Goal: Task Accomplishment & Management: Complete application form

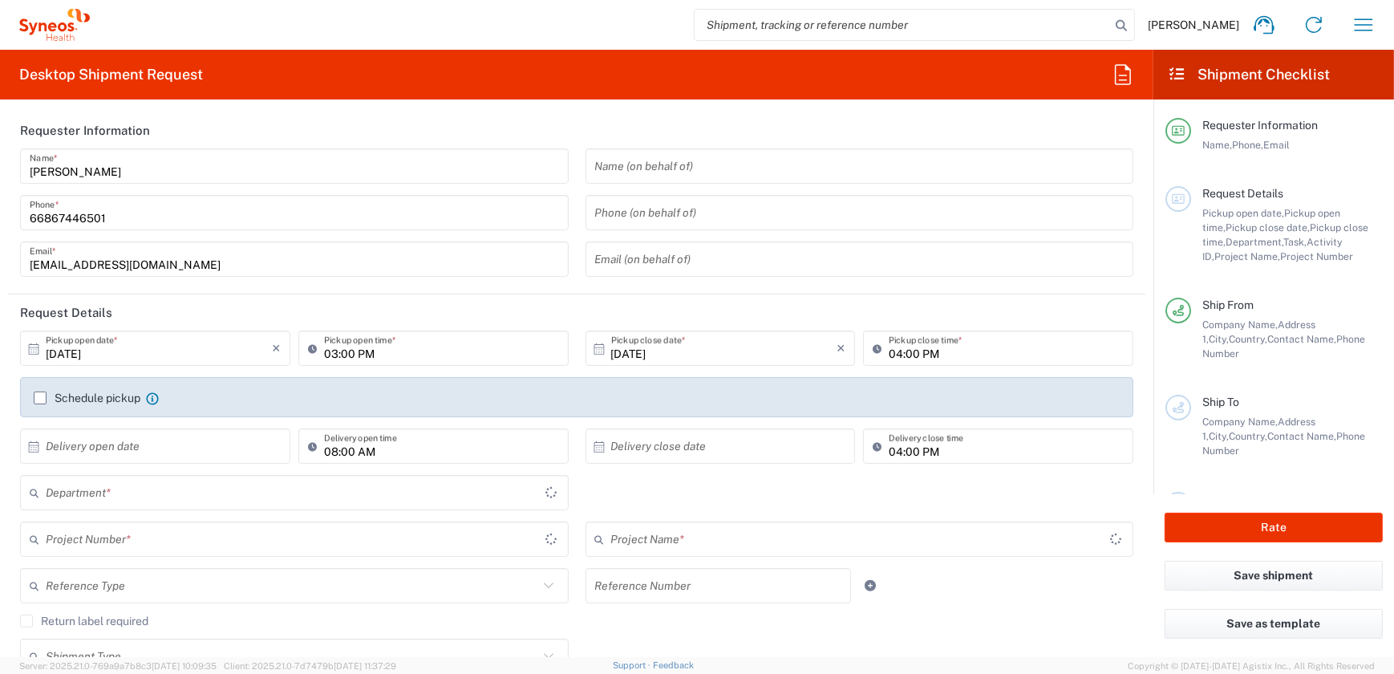
type input "3230"
type input "[GEOGRAPHIC_DATA]"
type input "Syneos Health ([GEOGRAPHIC_DATA]) Limit"
click at [185, 350] on input "[DATE]" at bounding box center [159, 348] width 226 height 28
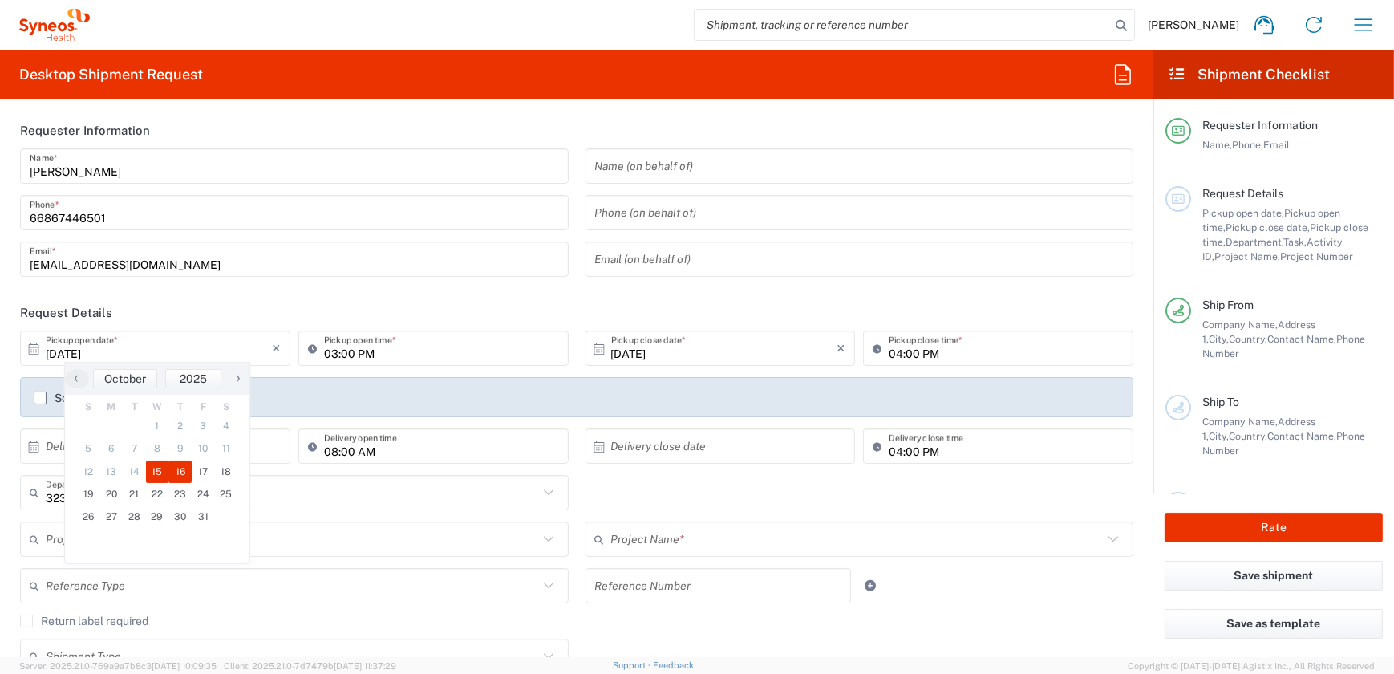
click at [183, 468] on span "16" at bounding box center [179, 471] width 23 height 22
type input "[DATE]"
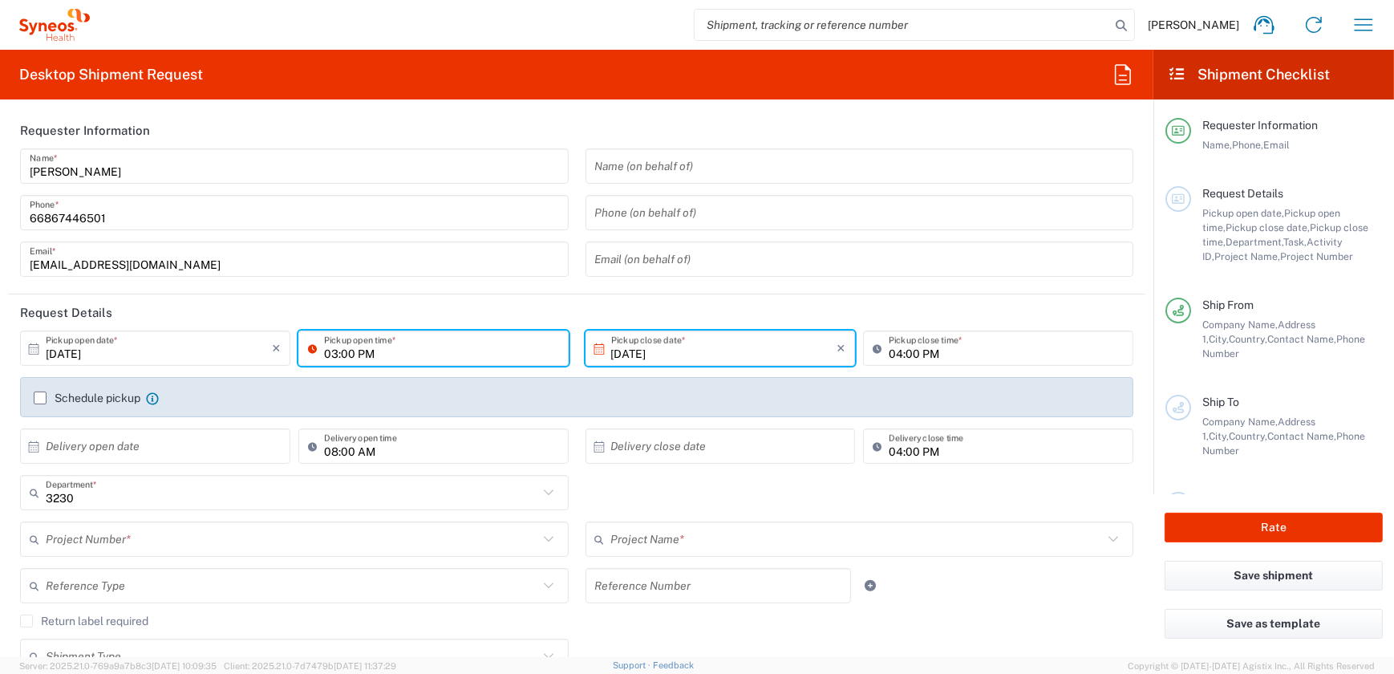
click at [333, 355] on input "03:00 PM" at bounding box center [441, 348] width 235 height 28
click at [336, 355] on input "03:00 PM" at bounding box center [441, 348] width 235 height 28
click at [330, 350] on input "10:00 AM" at bounding box center [441, 348] width 235 height 28
type input "10:00 AM"
click at [104, 540] on input "text" at bounding box center [292, 539] width 492 height 28
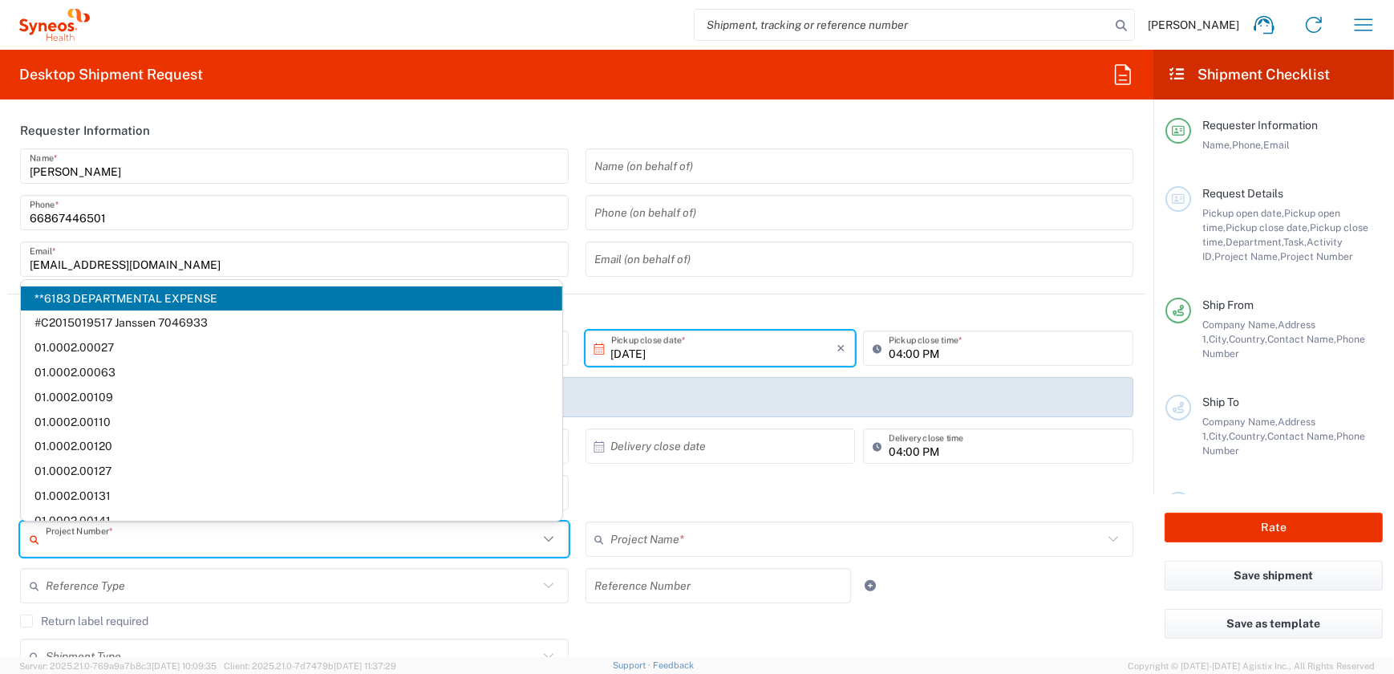
paste input "7065576"
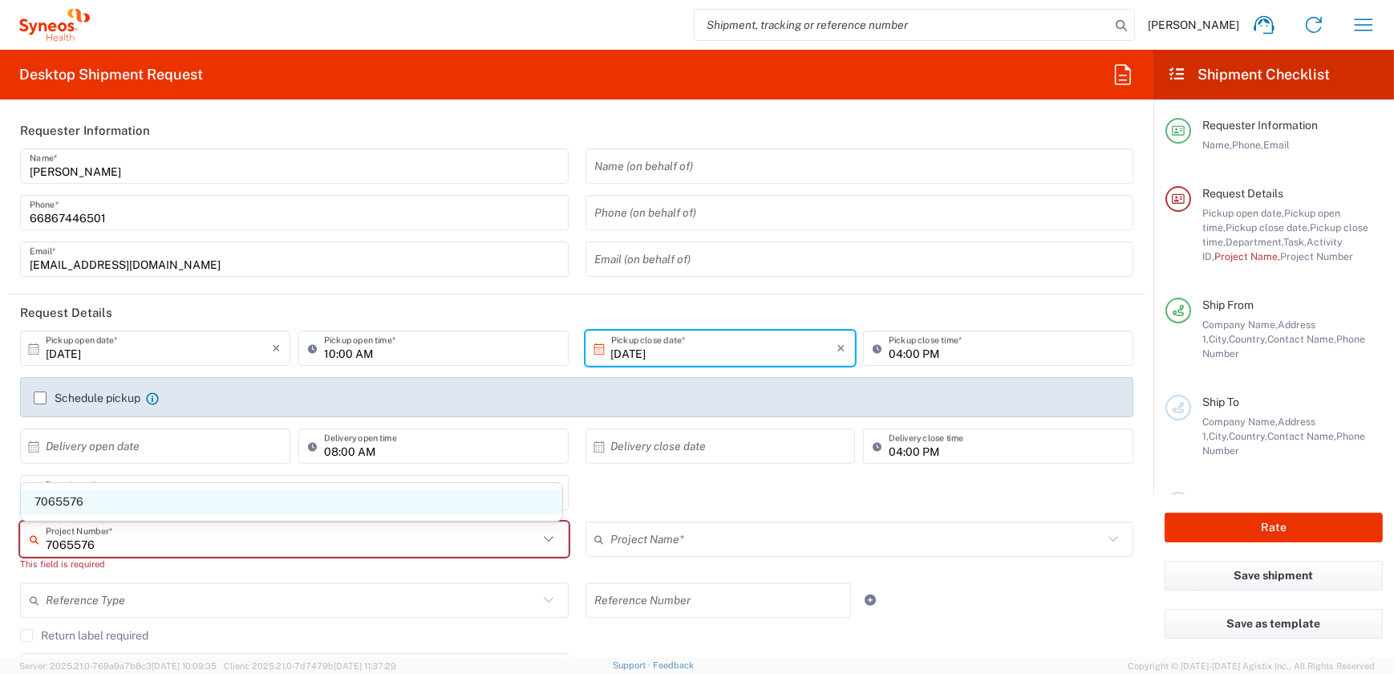
type input "7065576"
click at [104, 510] on span "7065576" at bounding box center [291, 501] width 541 height 25
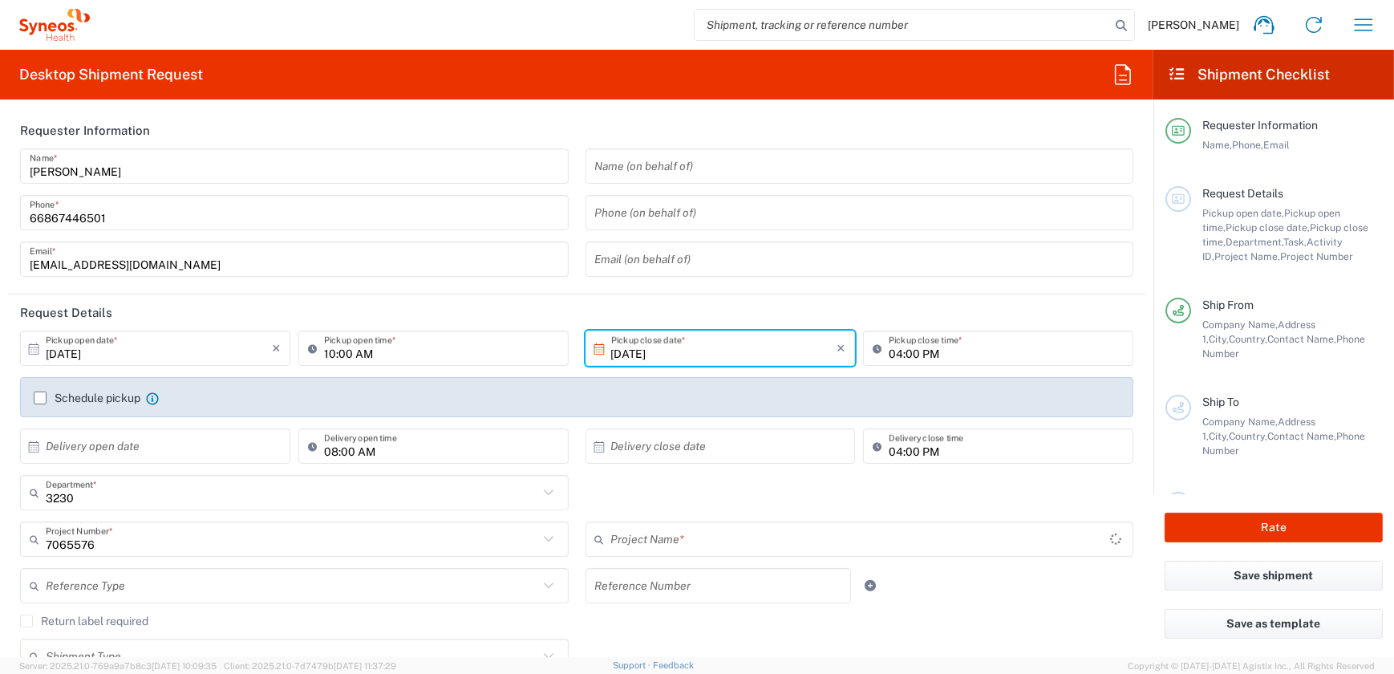
type input "BMS 7065576"
click at [682, 540] on input "text" at bounding box center [861, 539] width 500 height 28
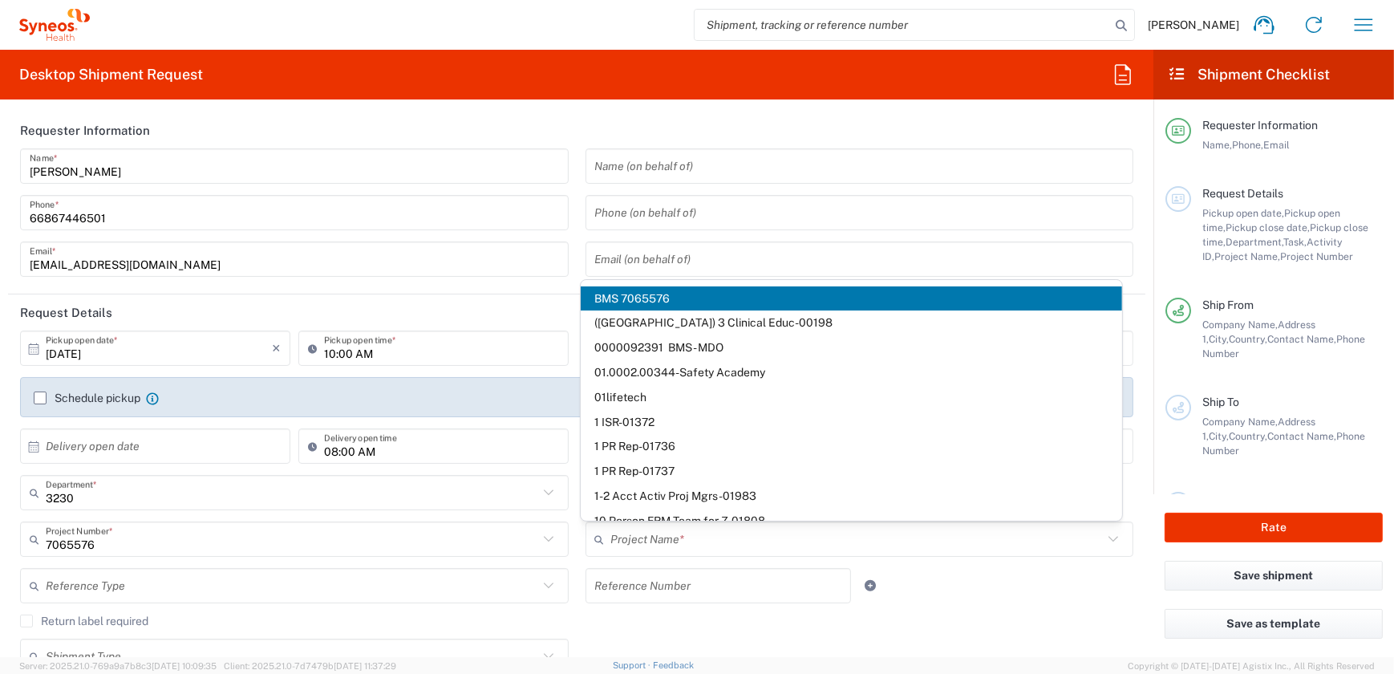
drag, startPoint x: 944, startPoint y: 625, endPoint x: 852, endPoint y: 593, distance: 97.9
click at [943, 625] on agx-checkbox-control "Return label required" at bounding box center [576, 620] width 1113 height 13
type input "BMS 7065576"
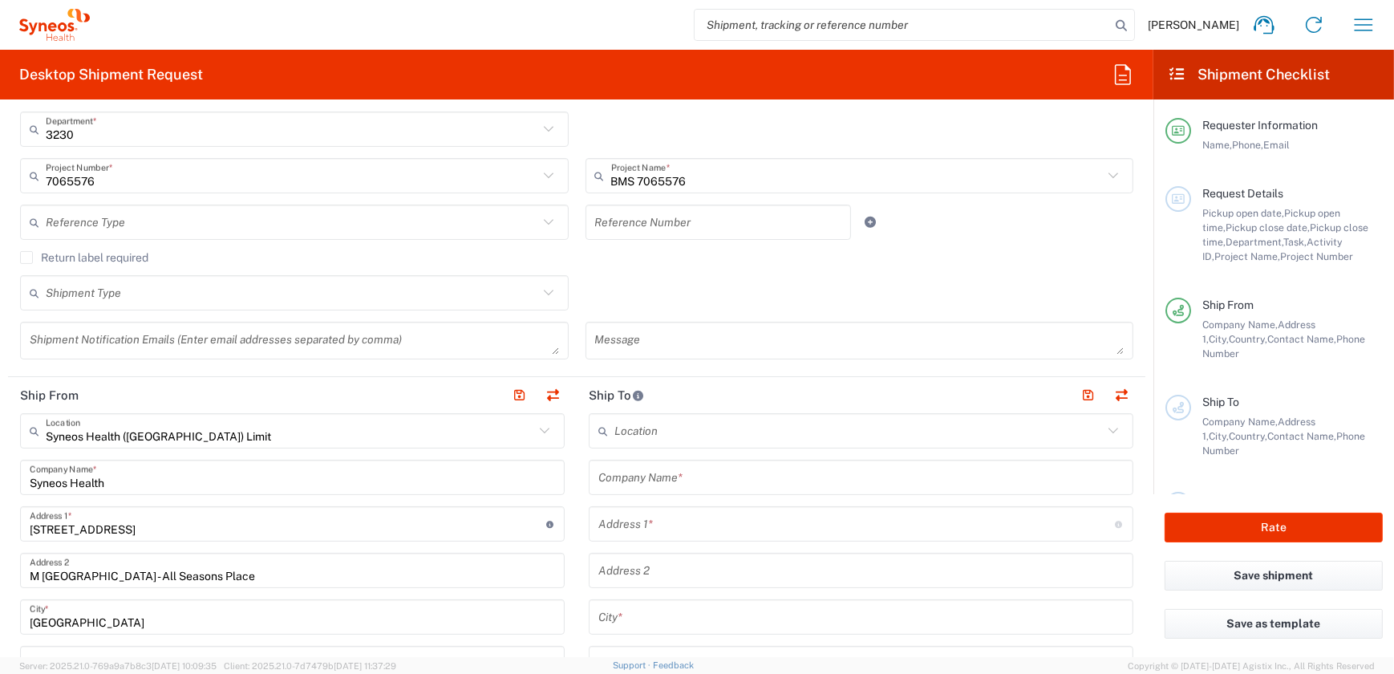
scroll to position [364, 0]
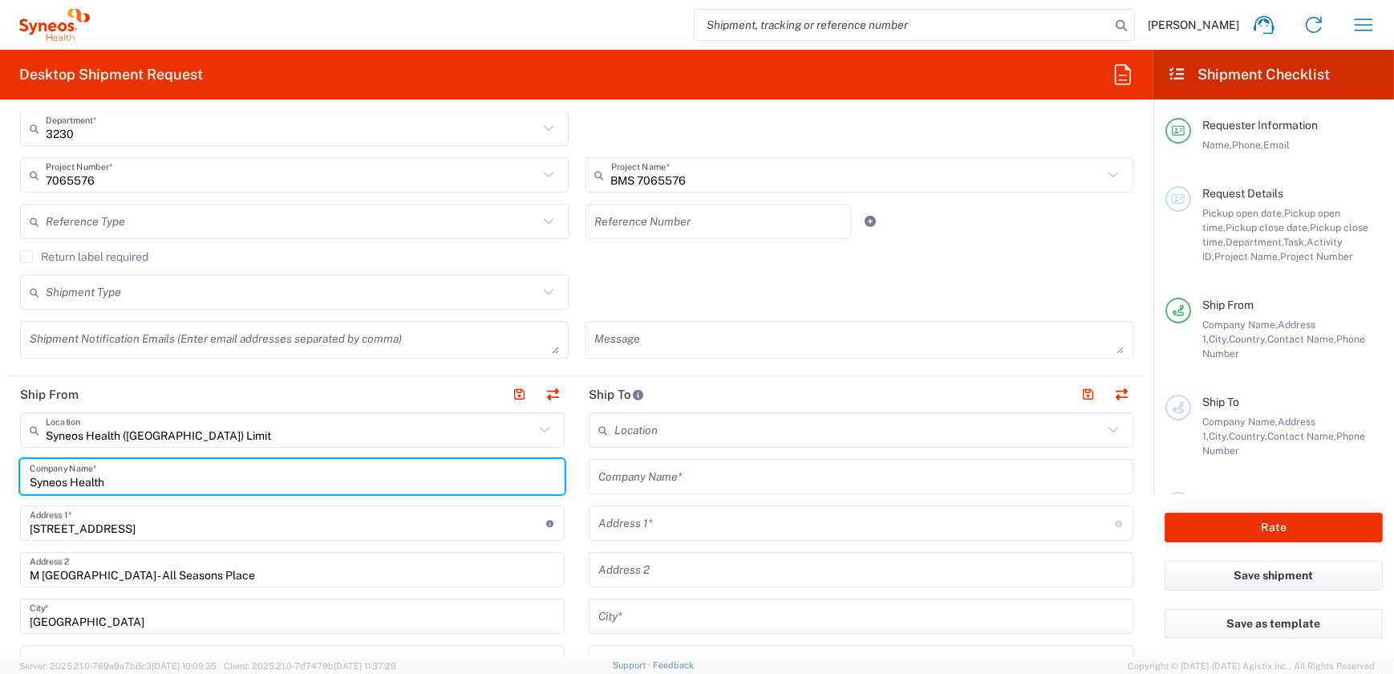
click at [172, 481] on input "Syneos Health" at bounding box center [292, 477] width 525 height 28
drag, startPoint x: 168, startPoint y: 481, endPoint x: 9, endPoint y: 481, distance: 159.6
type input "S"
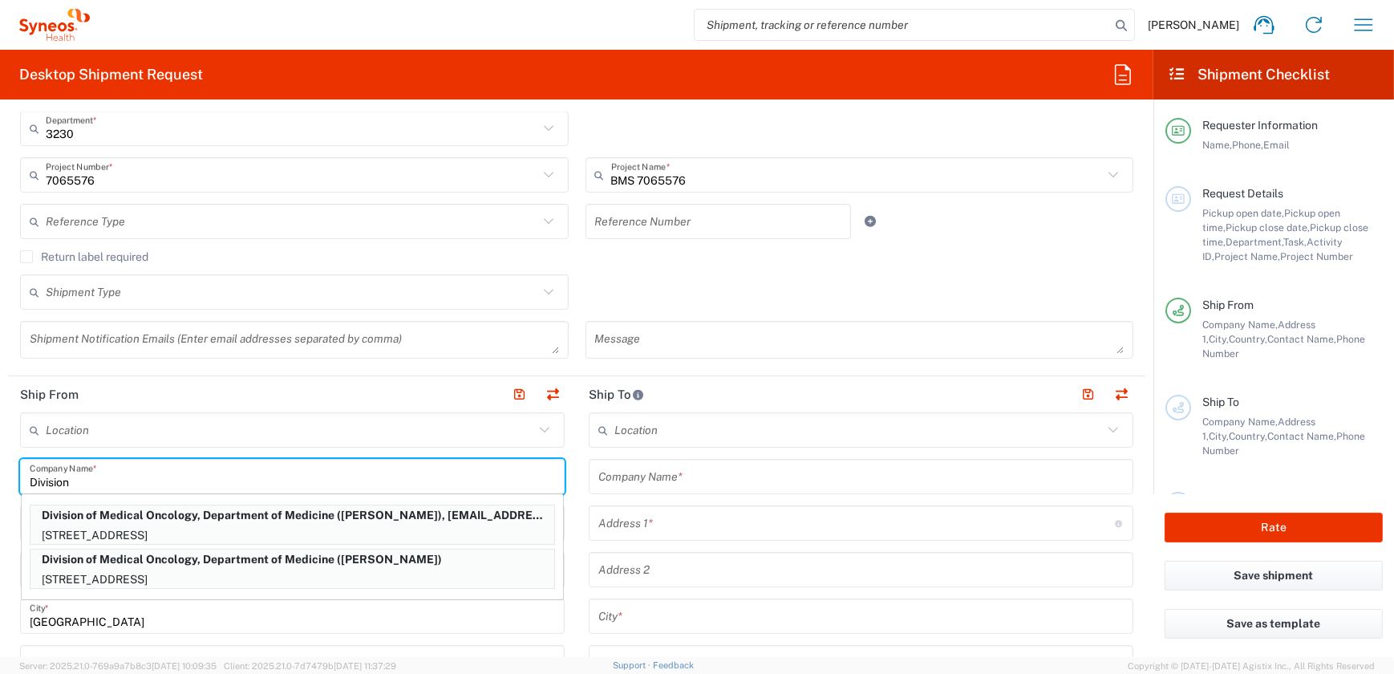
click at [233, 532] on p "[STREET_ADDRESS]" at bounding box center [292, 535] width 524 height 20
type input "Division of Medical Oncology, Department of Medicine"
type input "[STREET_ADDRESS]"
type input "Prince of Songkla U."
type input "Hat Yai"
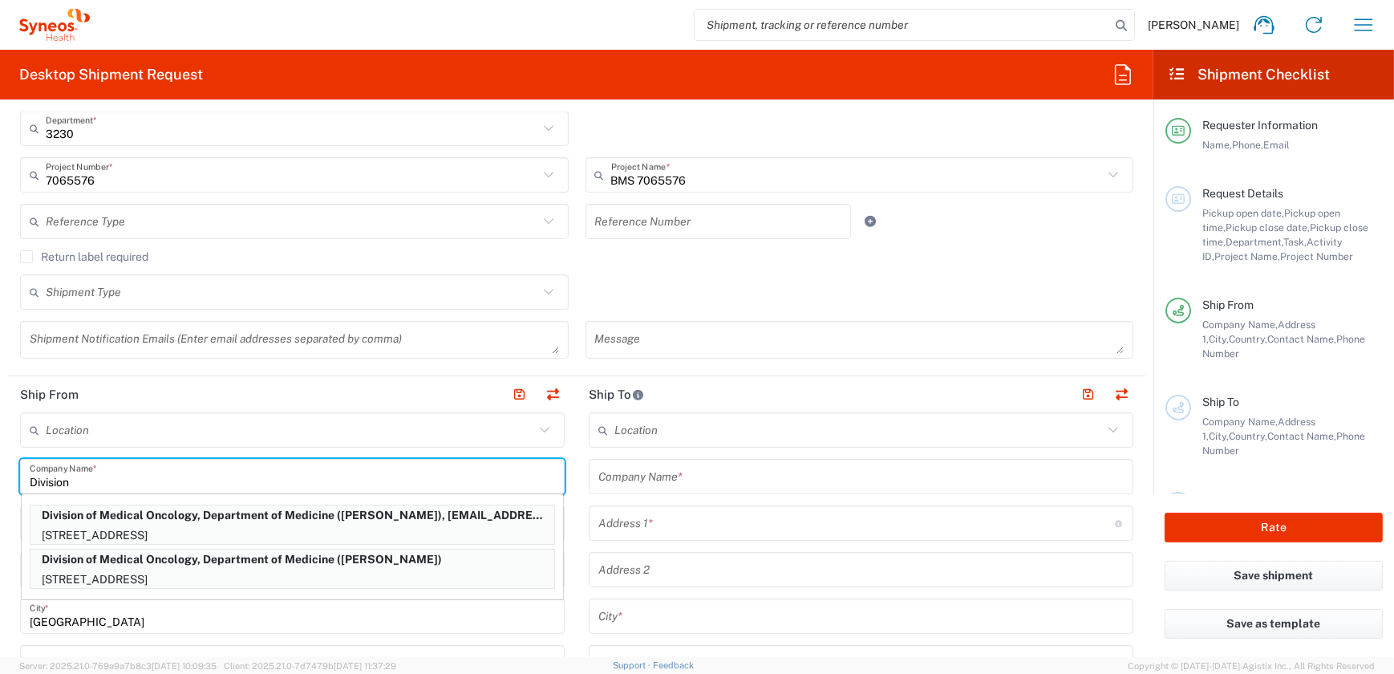
type input "90110"
type input "Anongnart Ruangdam"
type input "[PHONE_NUMBER]"
type input "[EMAIL_ADDRESS][DOMAIN_NAME]"
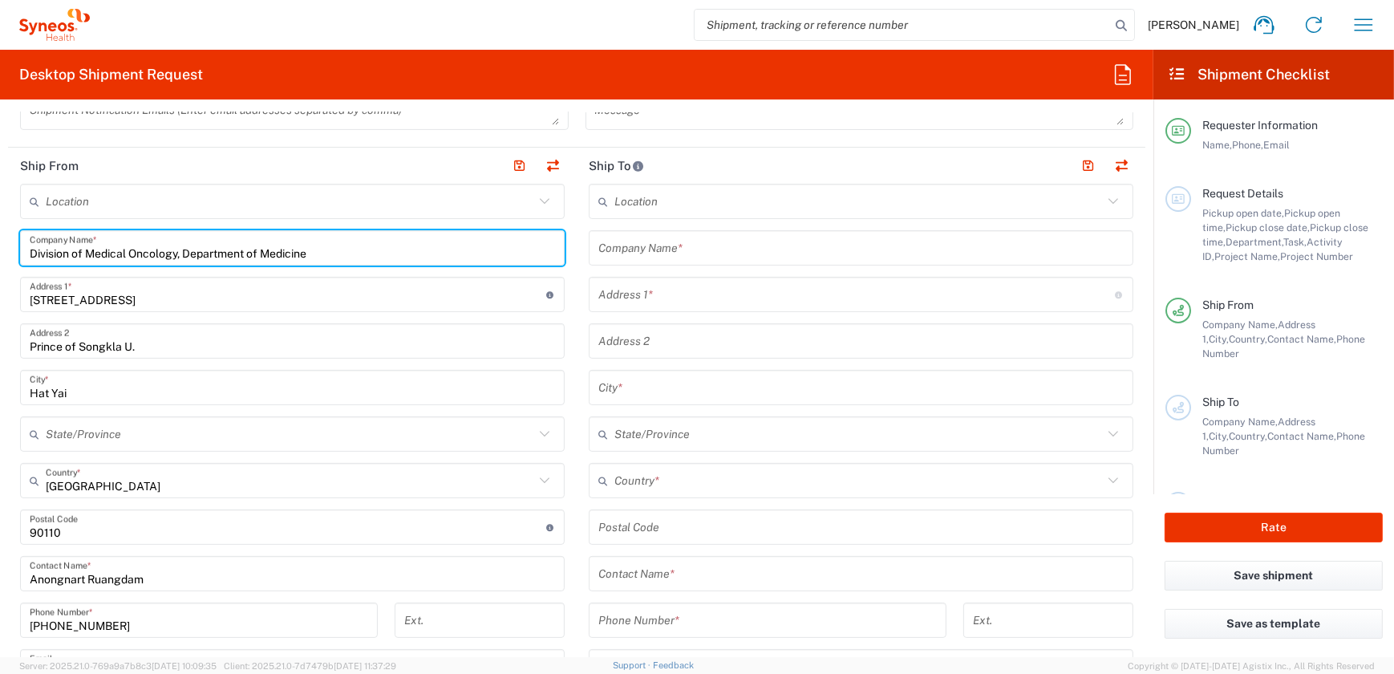
scroll to position [583, 0]
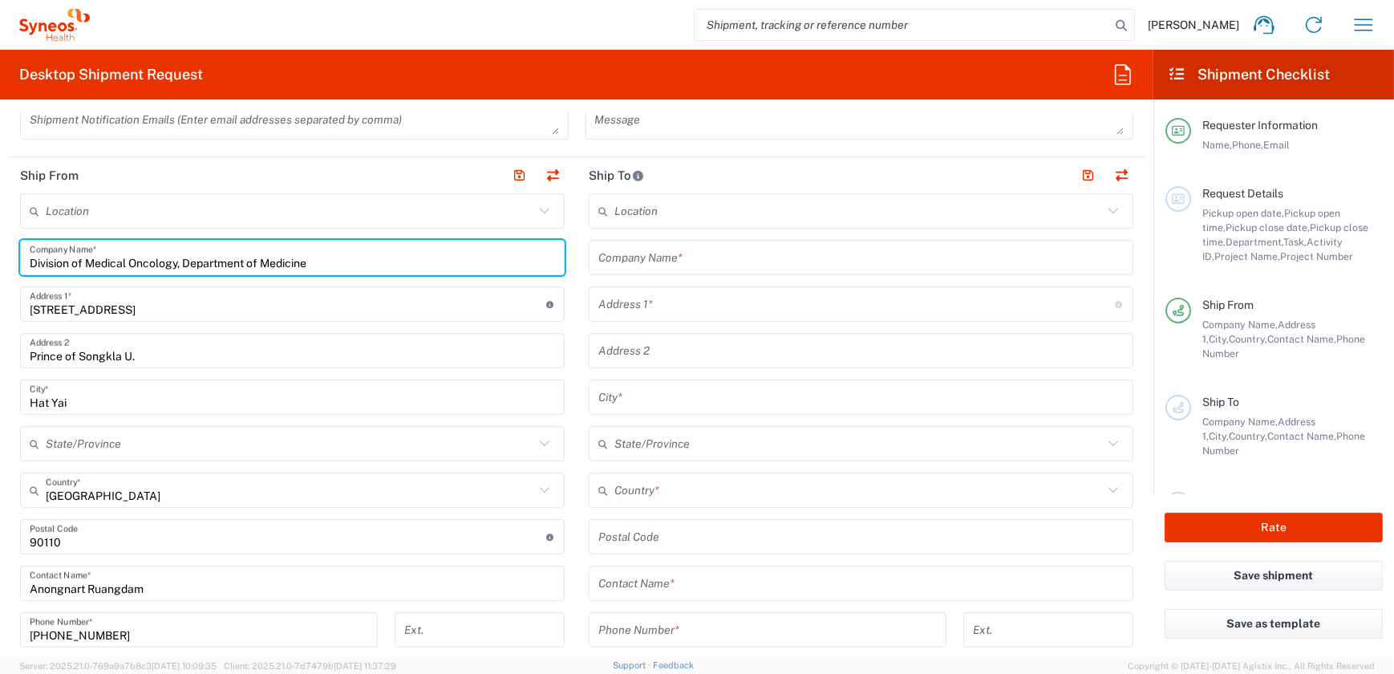
click at [638, 258] on input "text" at bounding box center [860, 258] width 525 height 28
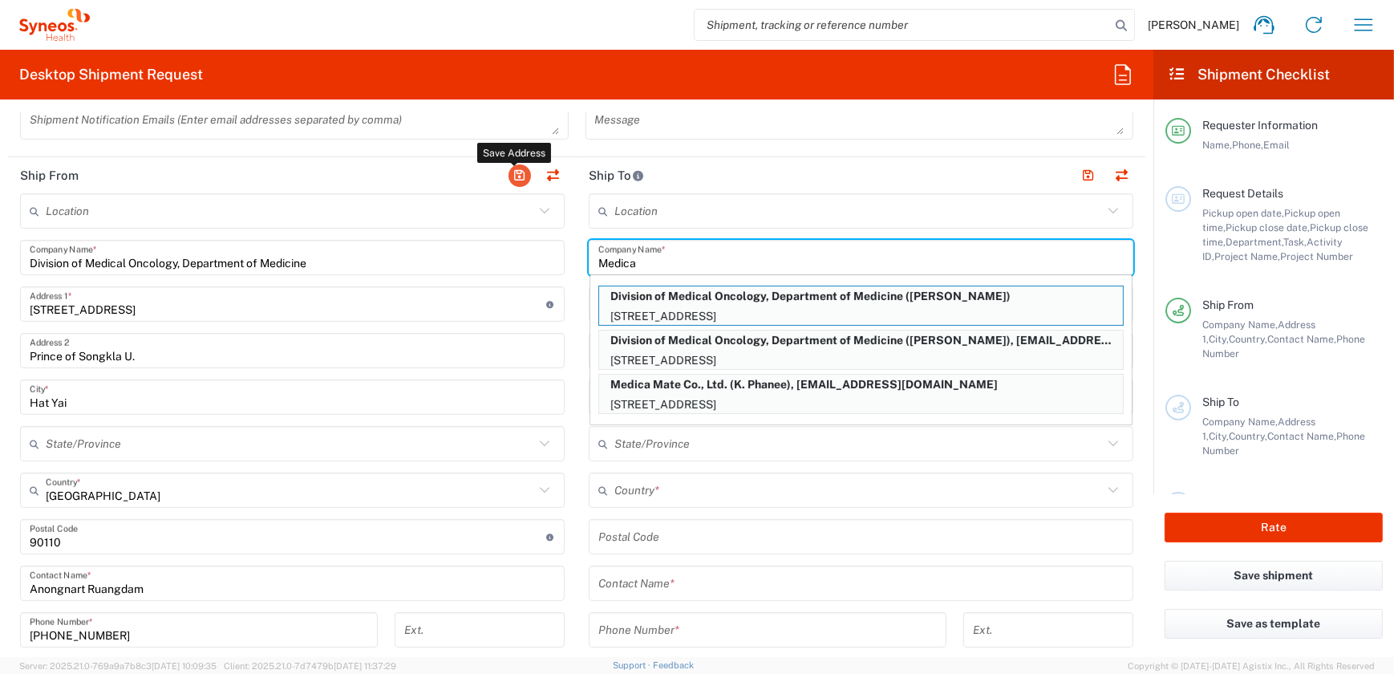
click at [513, 173] on button "button" at bounding box center [519, 175] width 22 height 22
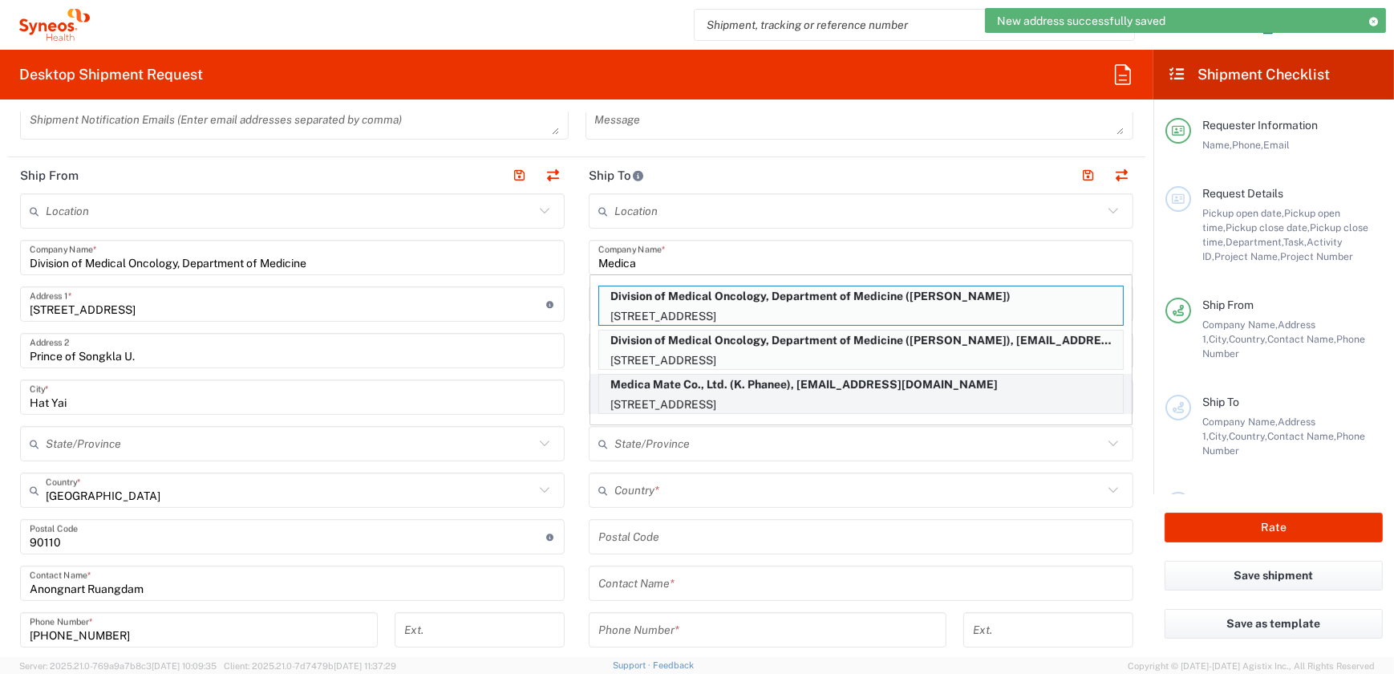
click at [701, 381] on p "Medica Mate Co., Ltd. (K. Phanee), [EMAIL_ADDRESS][DOMAIN_NAME]" at bounding box center [861, 384] width 524 height 20
type input "Medica Mate Co., Ltd."
type input "16 Soi Onnut 34, Sukhumvit 77"
type input "Kwaeng Onnut"
type input "[GEOGRAPHIC_DATA]"
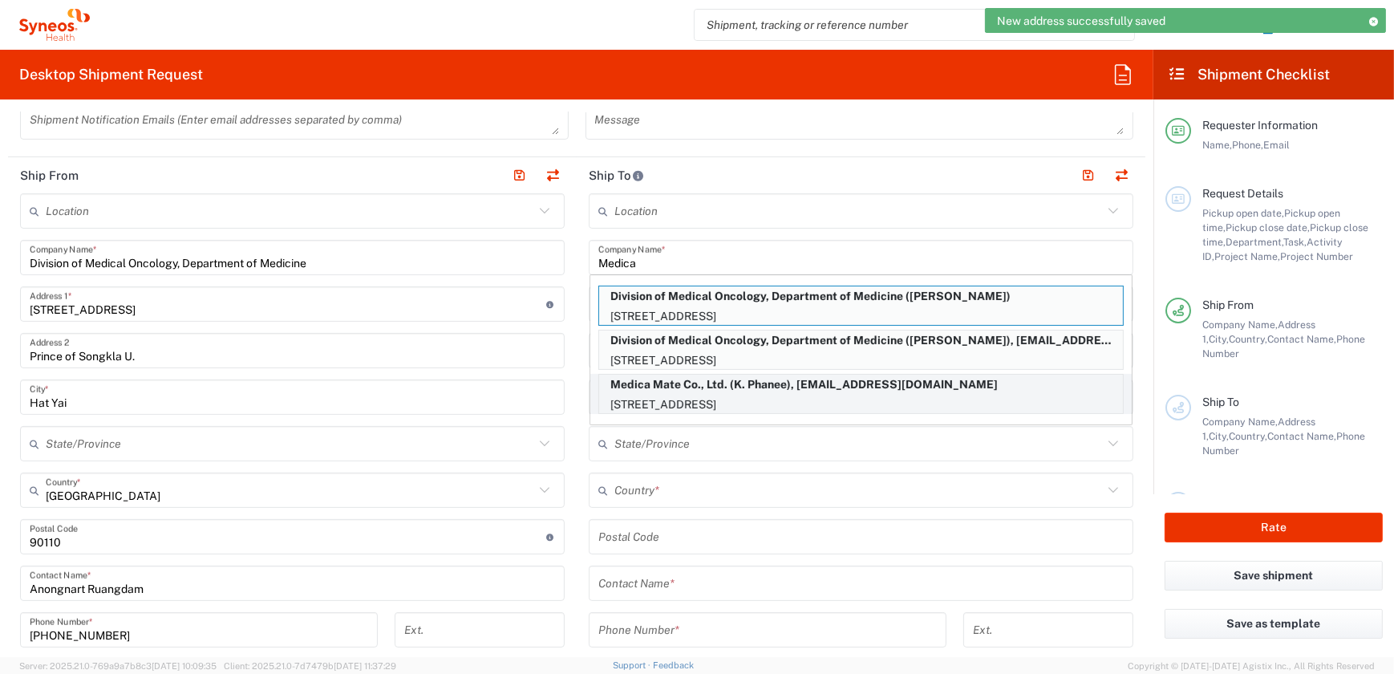
type input "[GEOGRAPHIC_DATA]"
type input "10250"
type input "K. Phanee"
type input "[PHONE_NUMBER]"
type input "[EMAIL_ADDRESS][DOMAIN_NAME]"
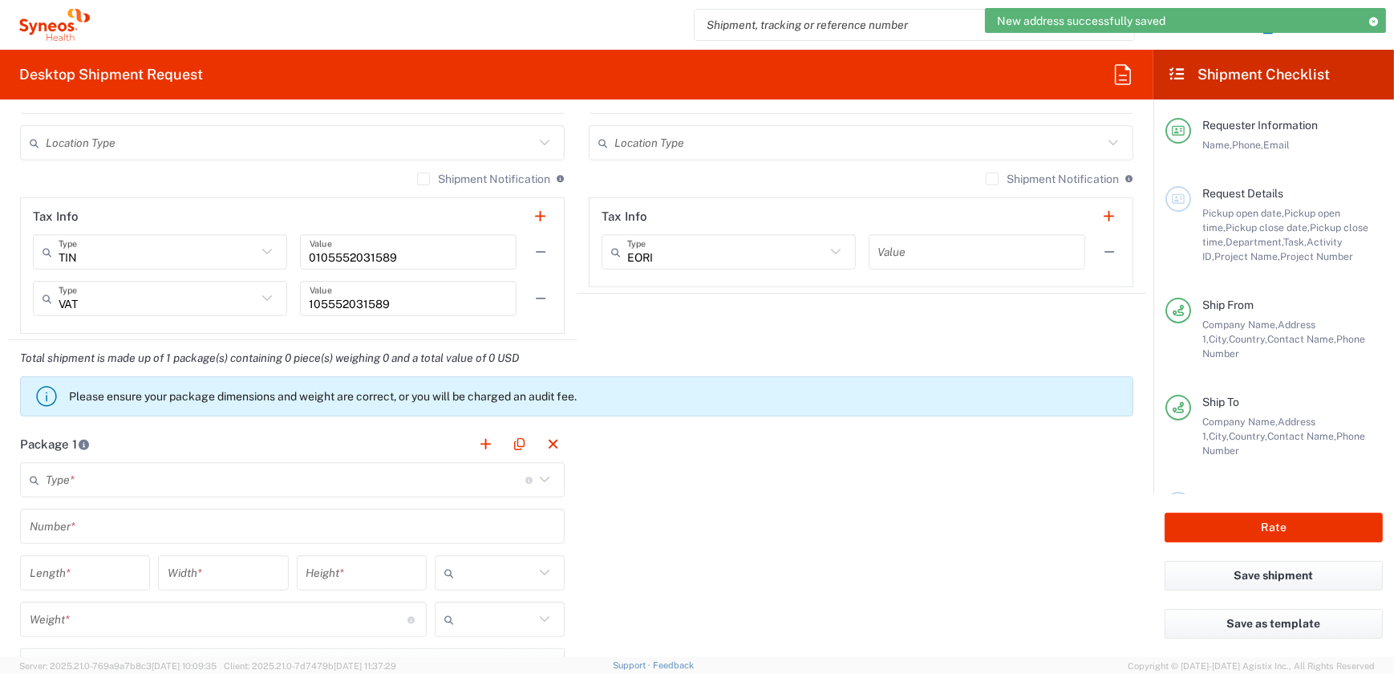
scroll to position [1166, 0]
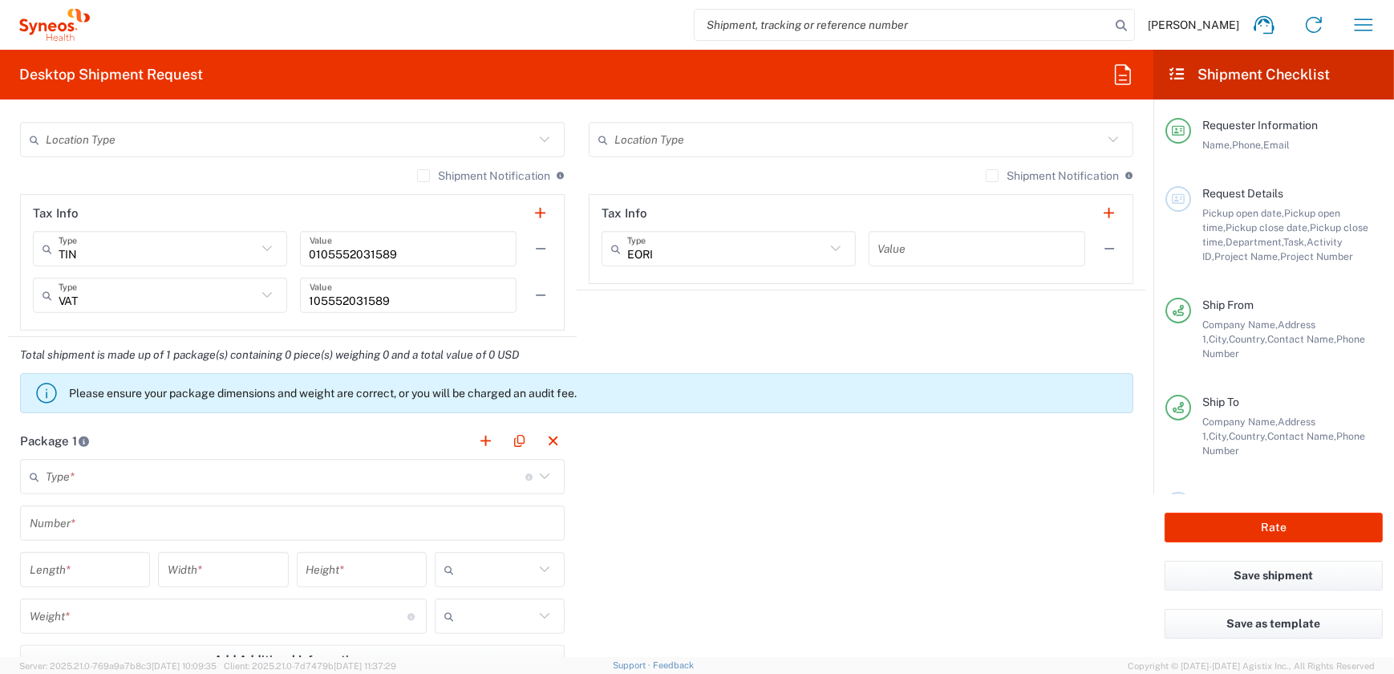
click at [534, 471] on icon at bounding box center [544, 476] width 21 height 21
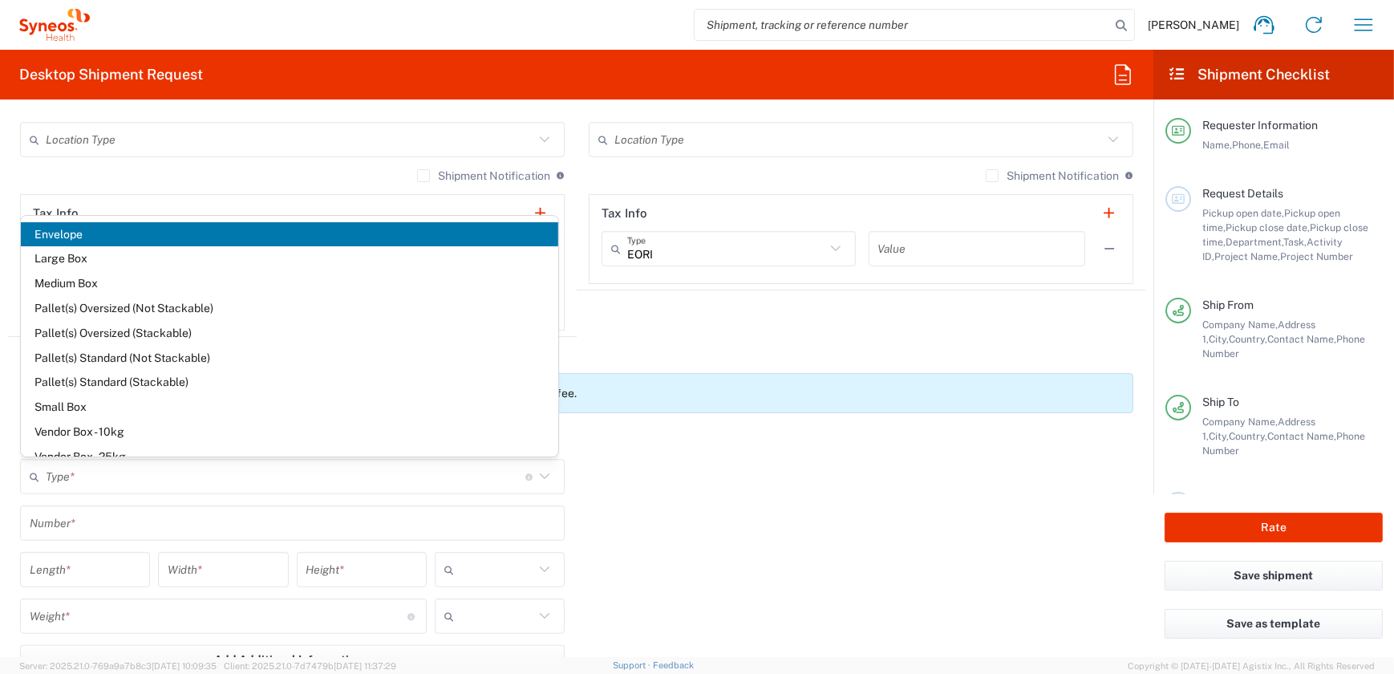
click at [90, 243] on span "Envelope" at bounding box center [289, 234] width 537 height 25
type input "Envelope"
type input "1"
type input "9.5"
type input "12.5"
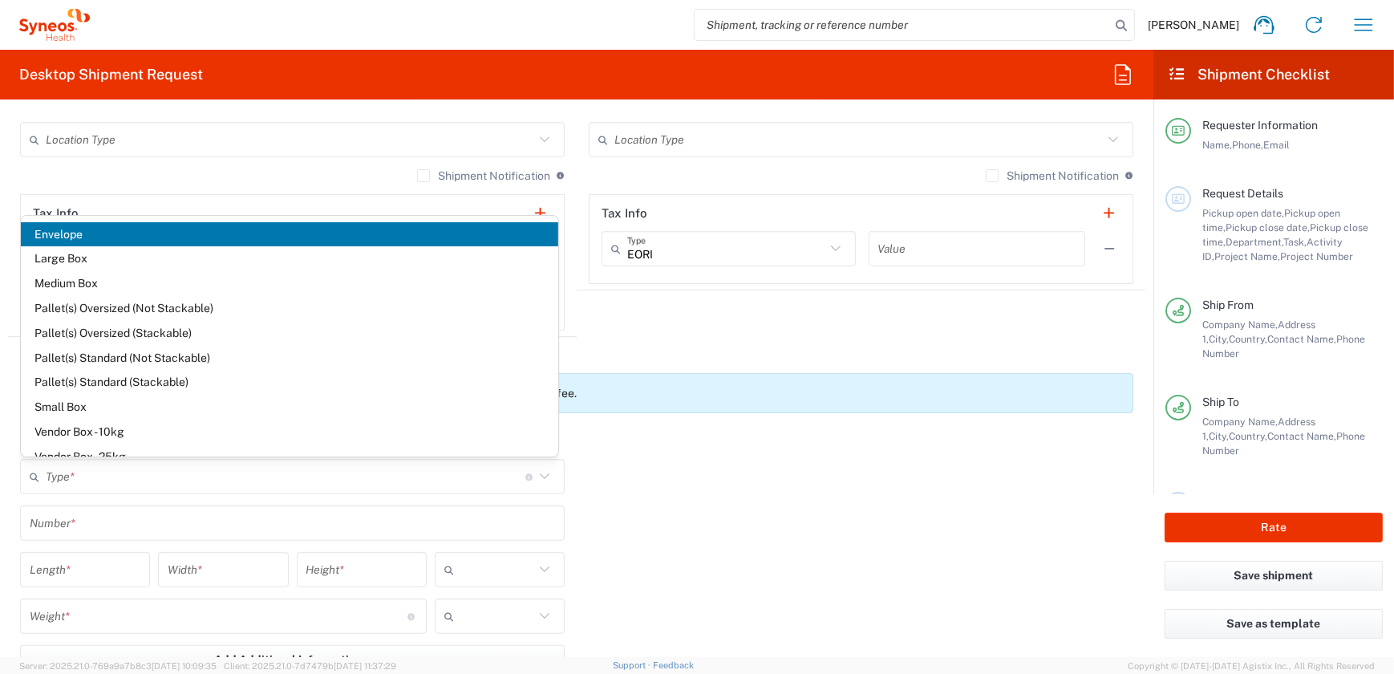
type input "0.25"
type input "in"
type input "0.45"
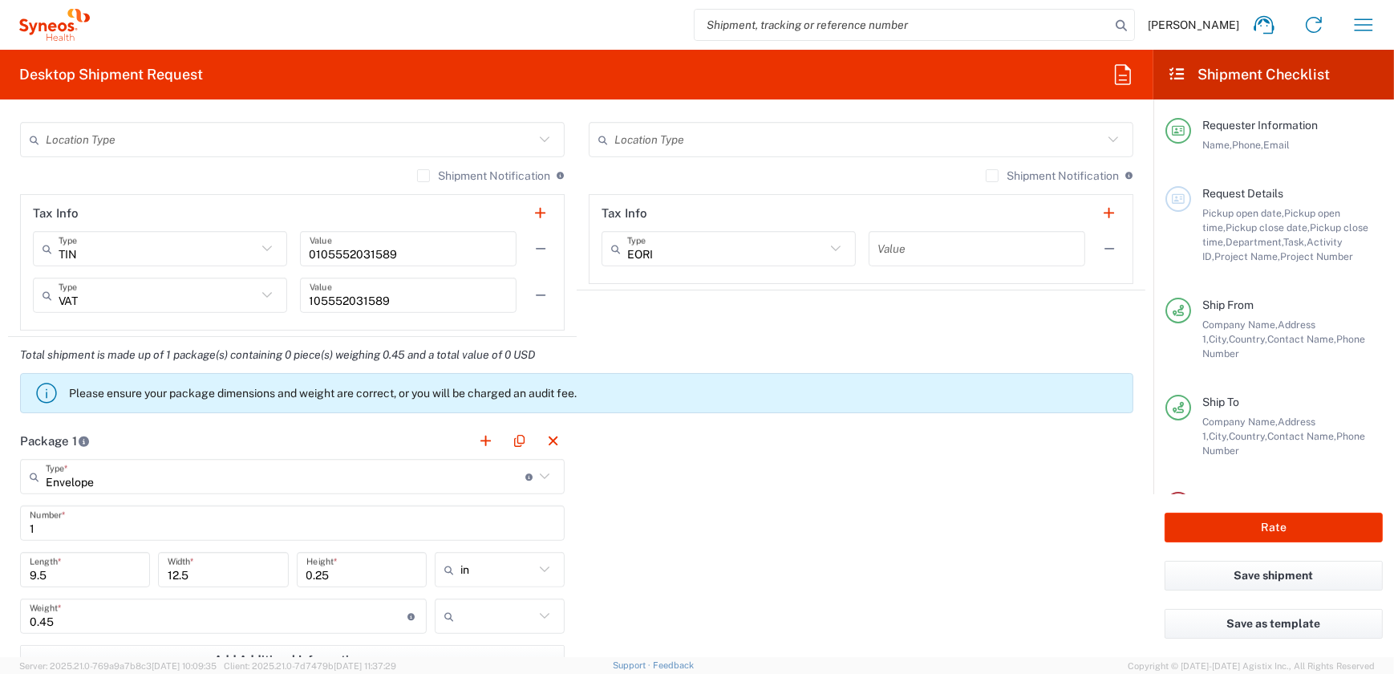
click at [537, 570] on icon at bounding box center [544, 569] width 21 height 21
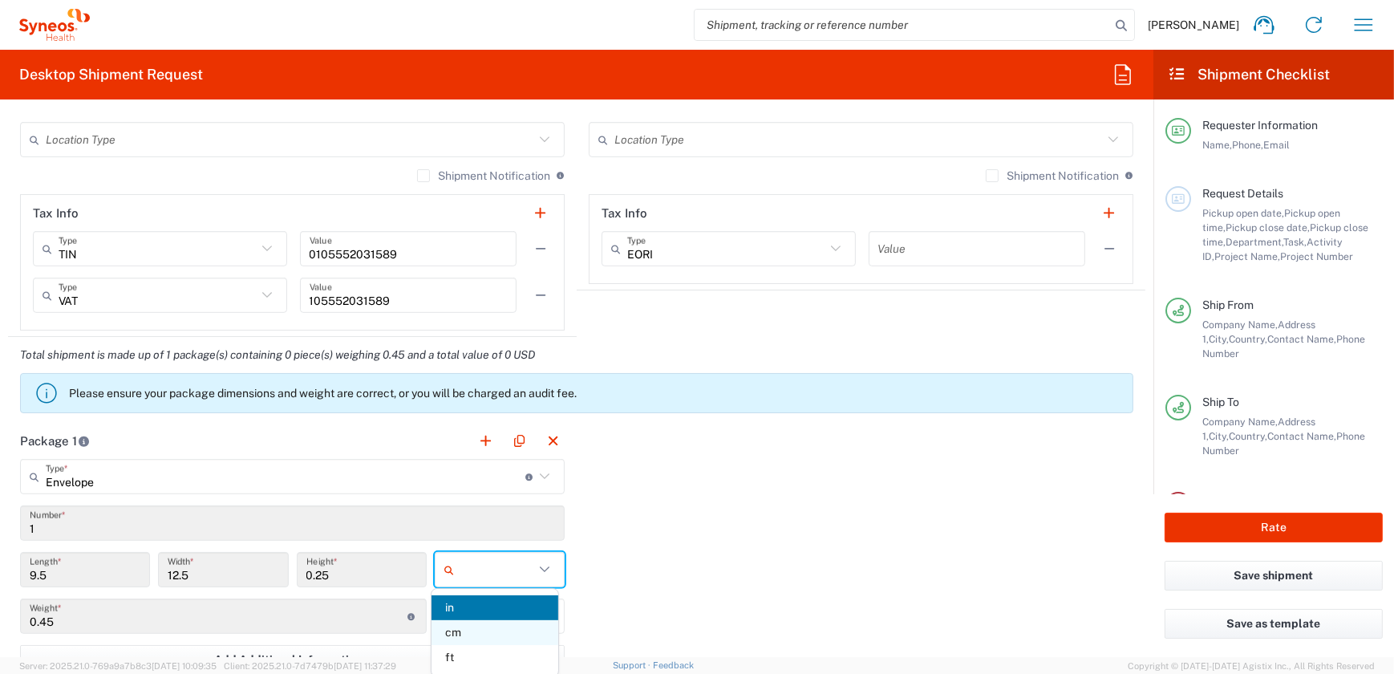
click at [499, 637] on span "cm" at bounding box center [494, 632] width 127 height 25
type input "24.13"
type input "31.75"
type input "0.64"
type input "cm"
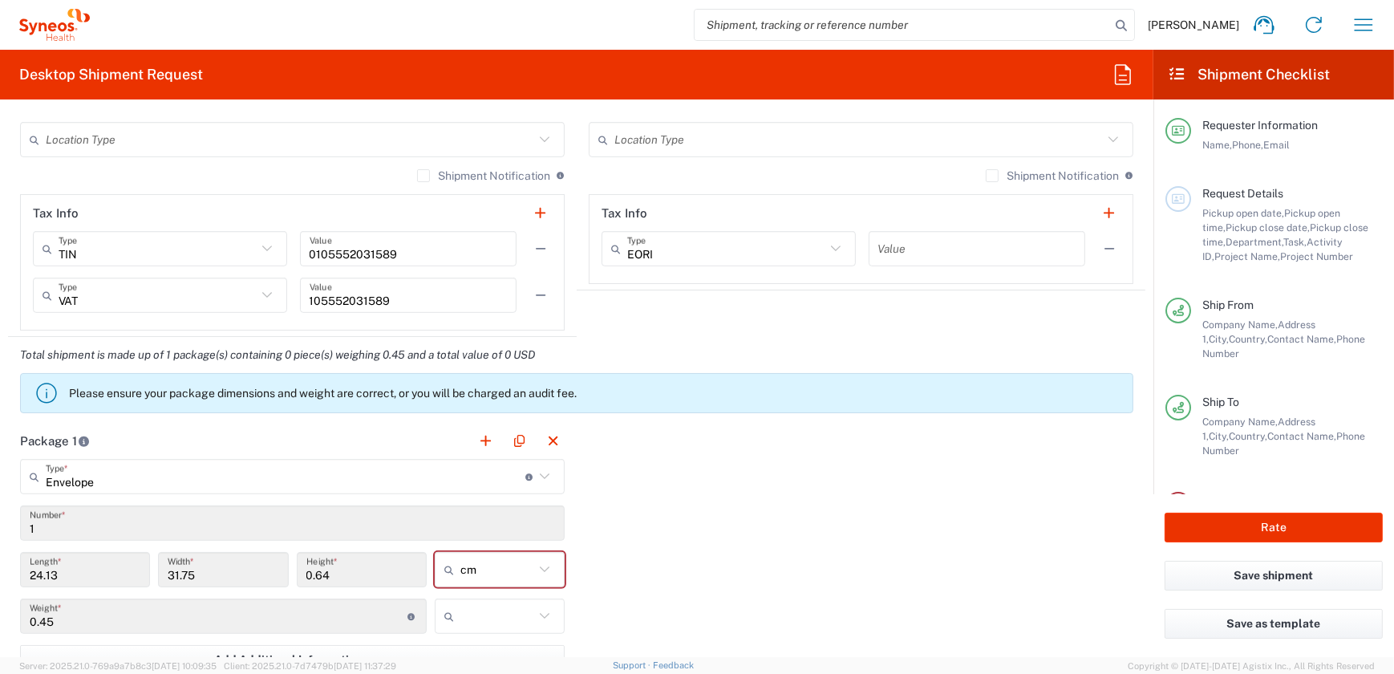
click at [488, 613] on input "text" at bounding box center [497, 616] width 74 height 26
click at [471, 548] on span "kgs" at bounding box center [494, 552] width 127 height 25
type input "kgs"
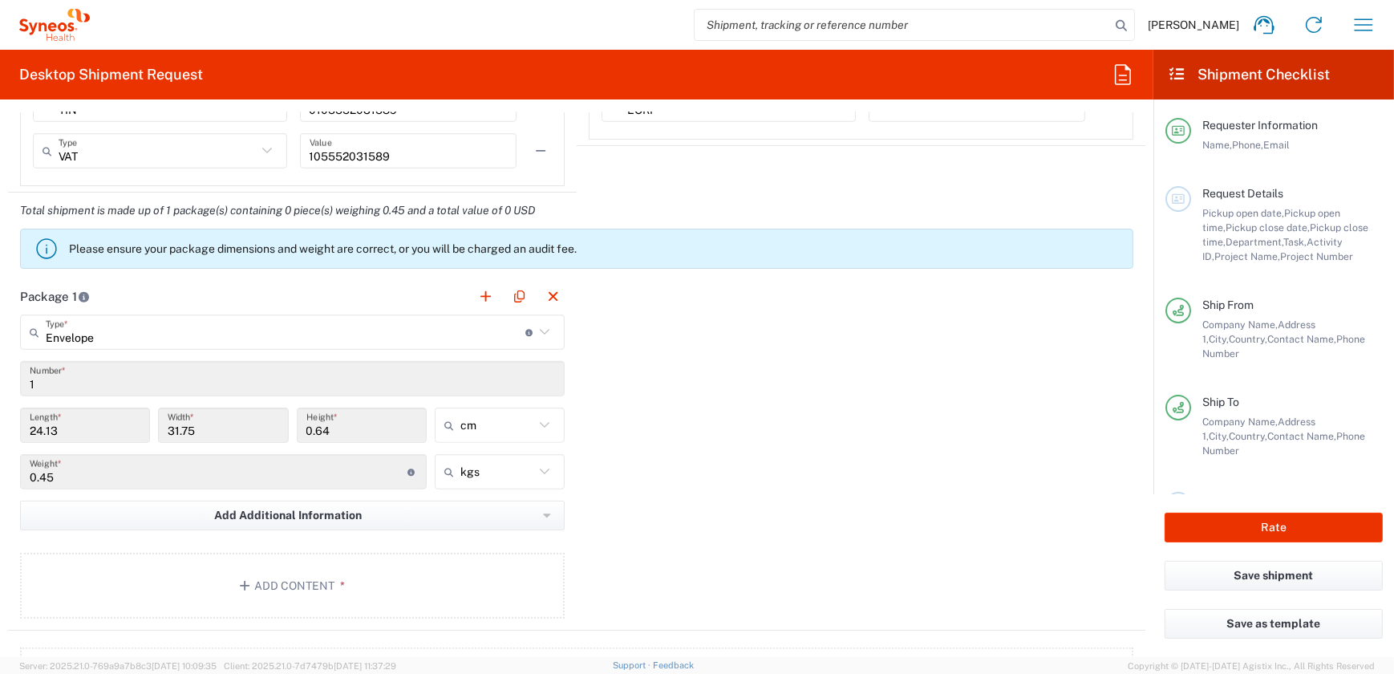
scroll to position [1458, 0]
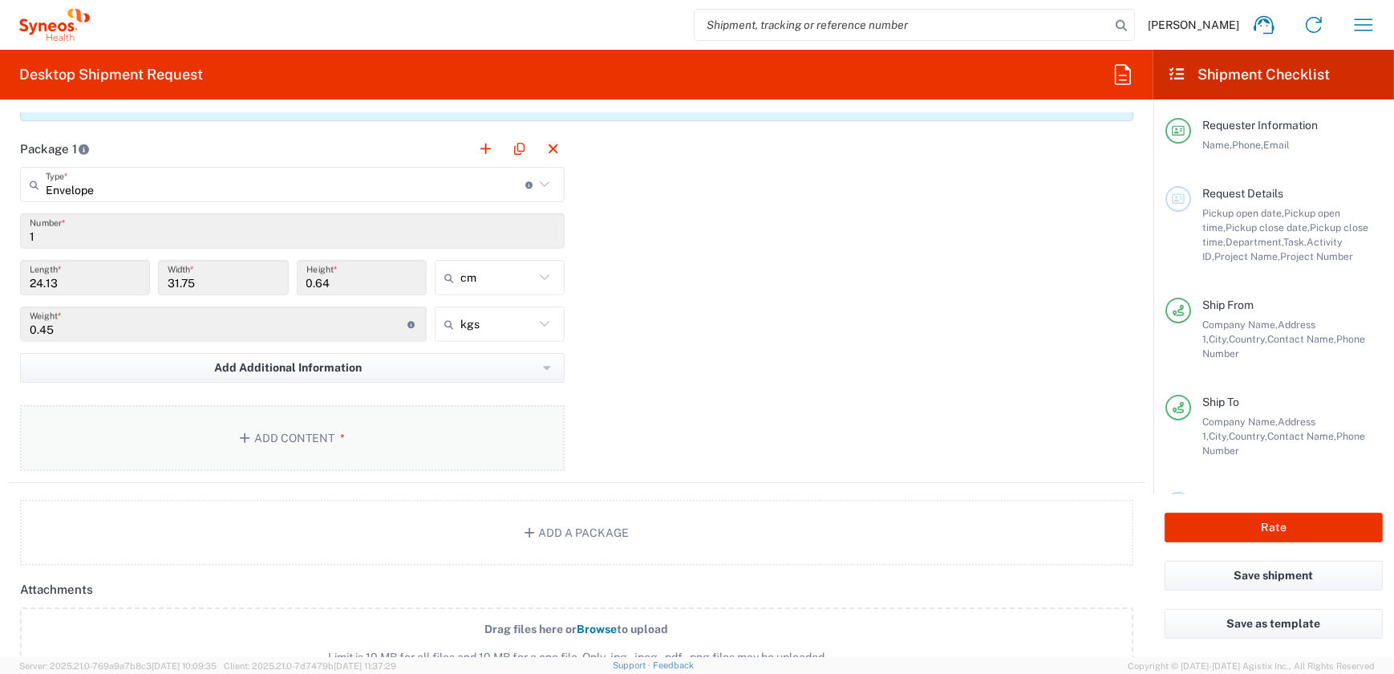
click at [245, 427] on button "Add Content *" at bounding box center [292, 438] width 544 height 66
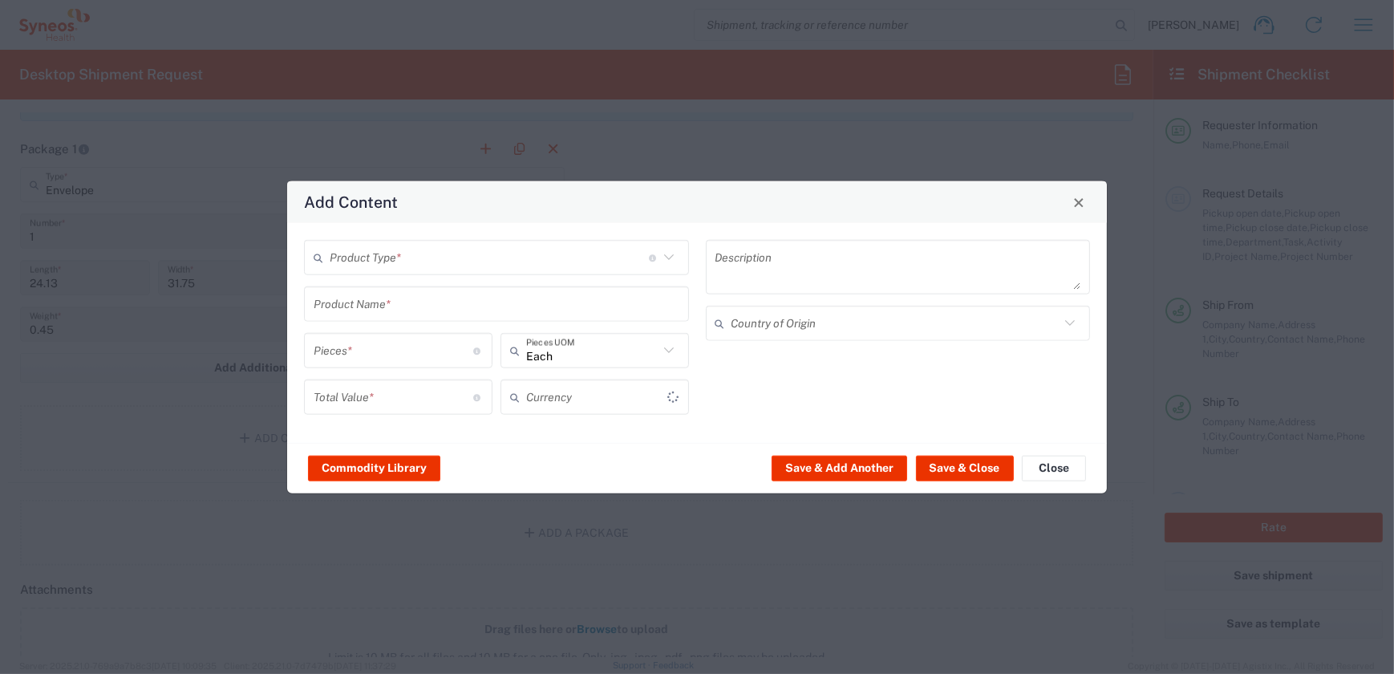
type input "US Dollar"
click at [389, 256] on input "text" at bounding box center [489, 257] width 319 height 28
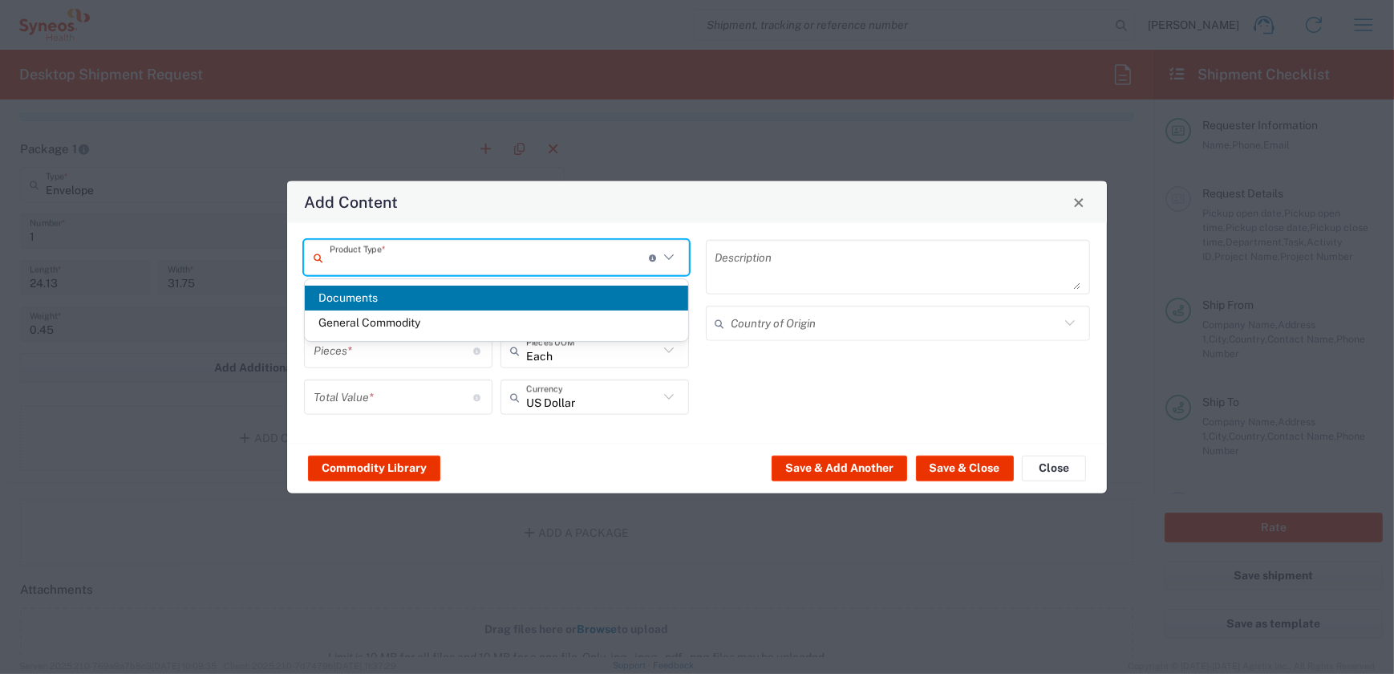
click at [390, 295] on span "Documents" at bounding box center [496, 297] width 383 height 25
type input "Documents"
type input "1"
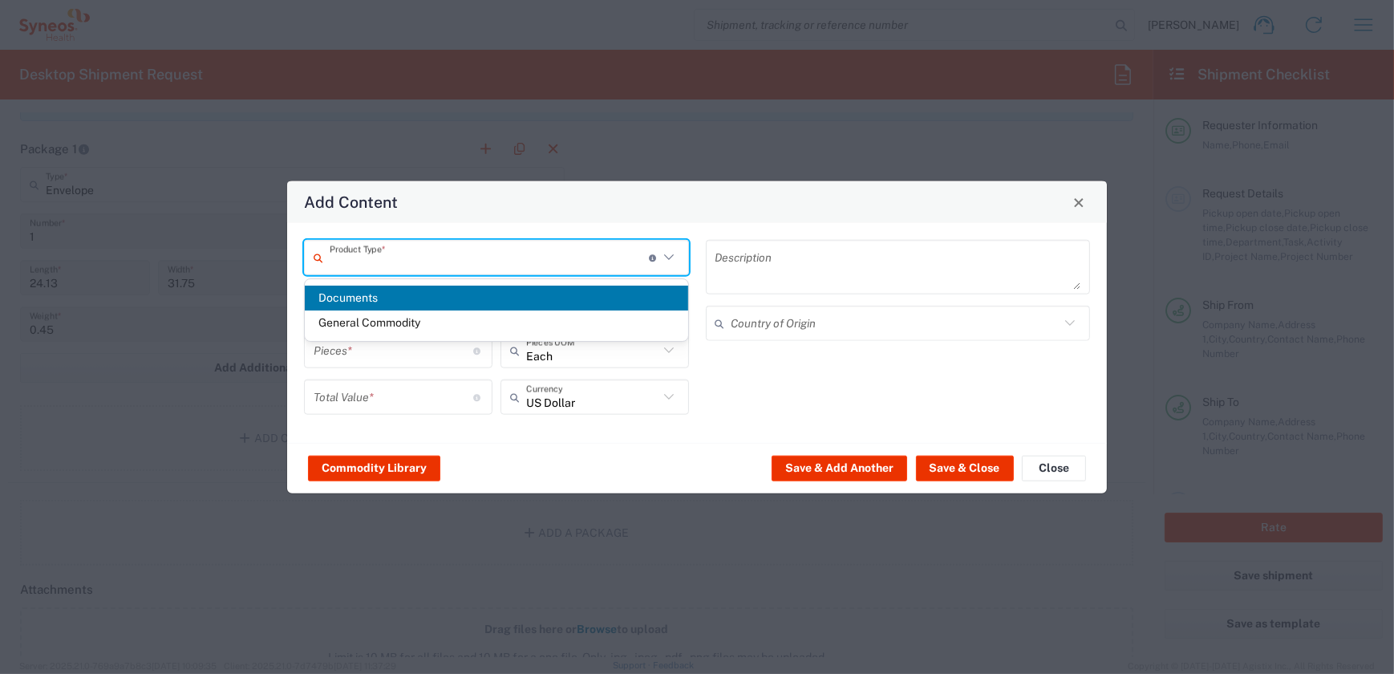
type textarea "Documents"
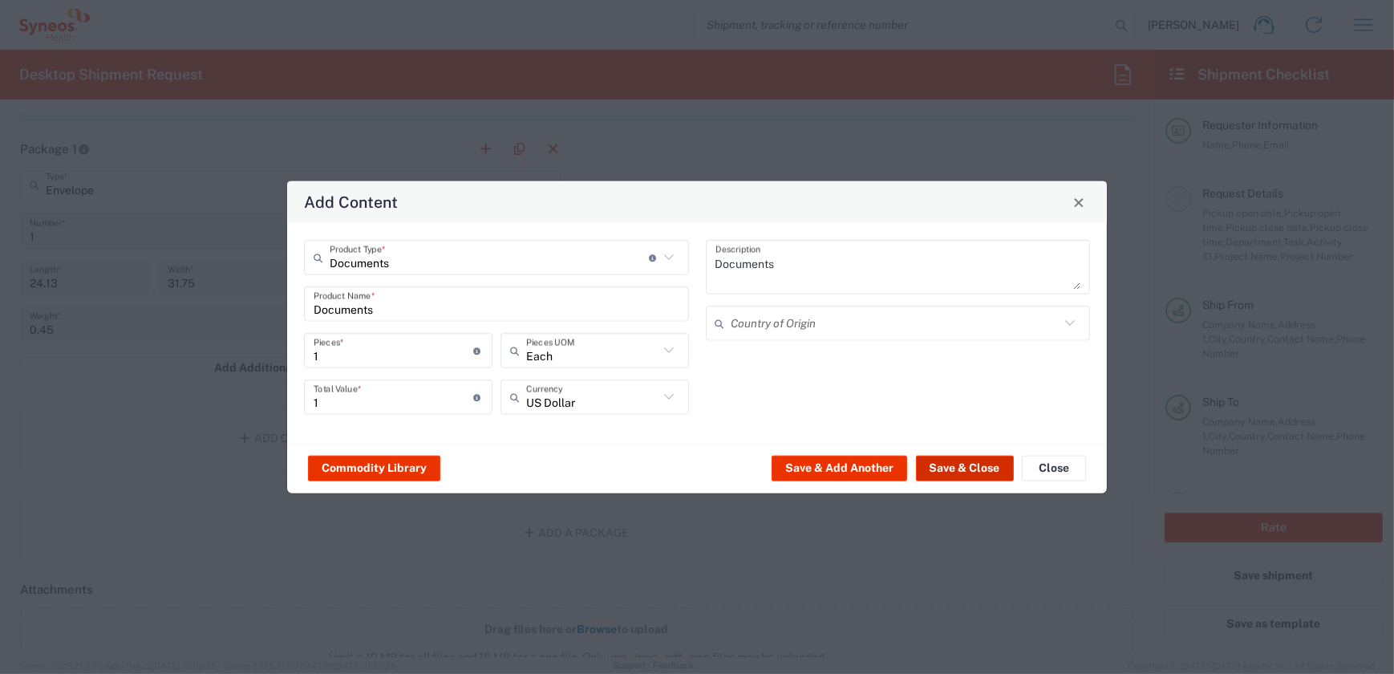
click at [957, 464] on button "Save & Close" at bounding box center [965, 468] width 98 height 26
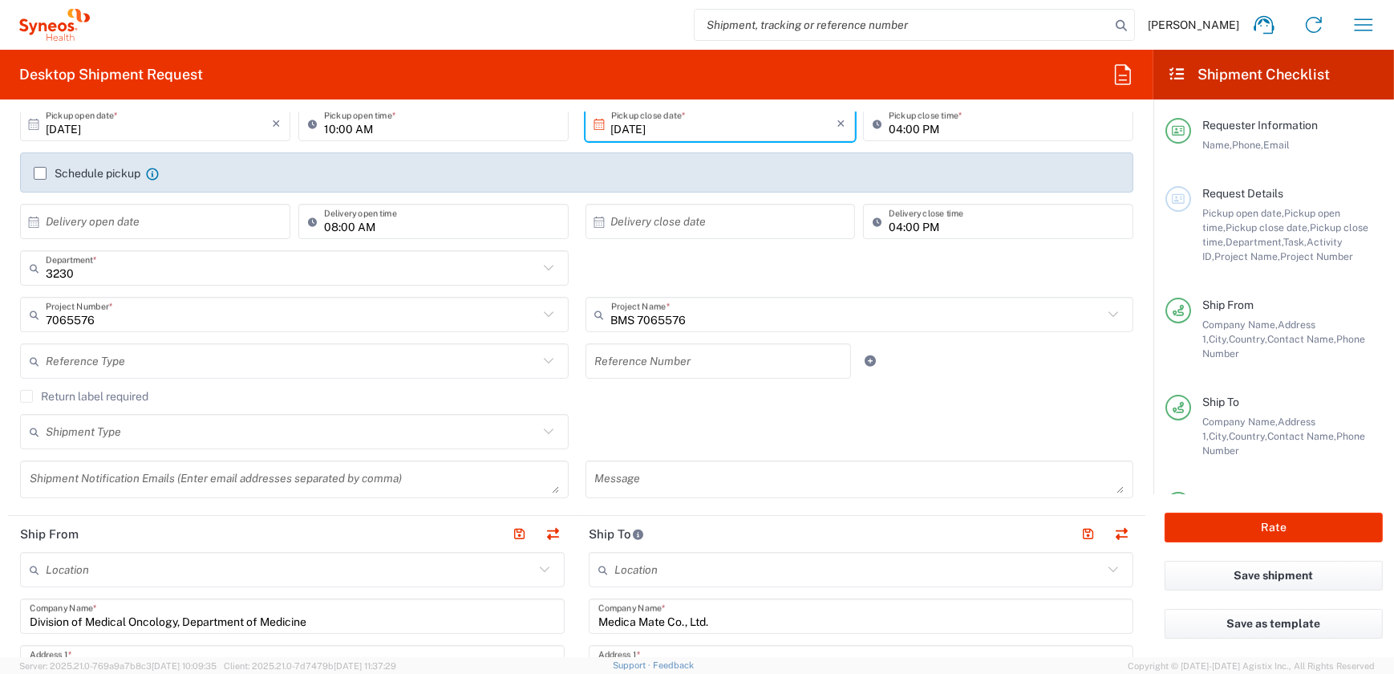
scroll to position [145, 0]
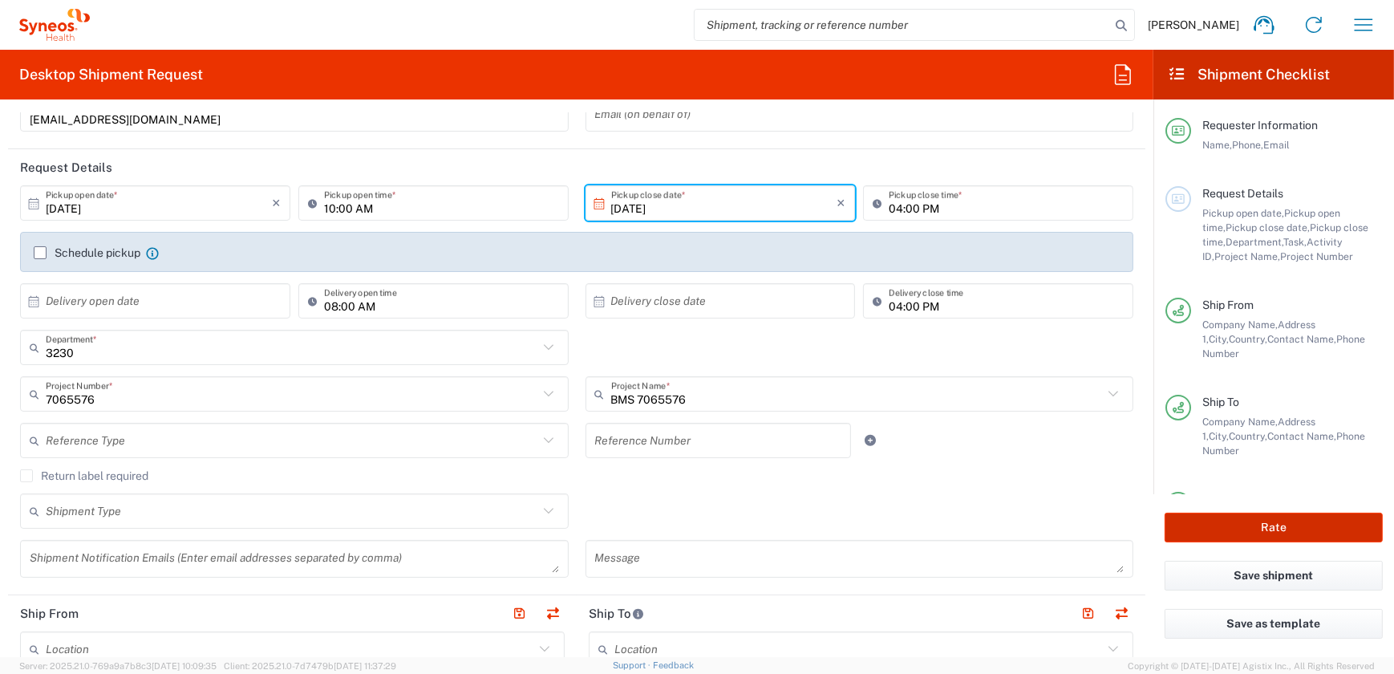
click at [1229, 520] on button "Rate" at bounding box center [1273, 527] width 218 height 30
type input "3230"
type input "7065576"
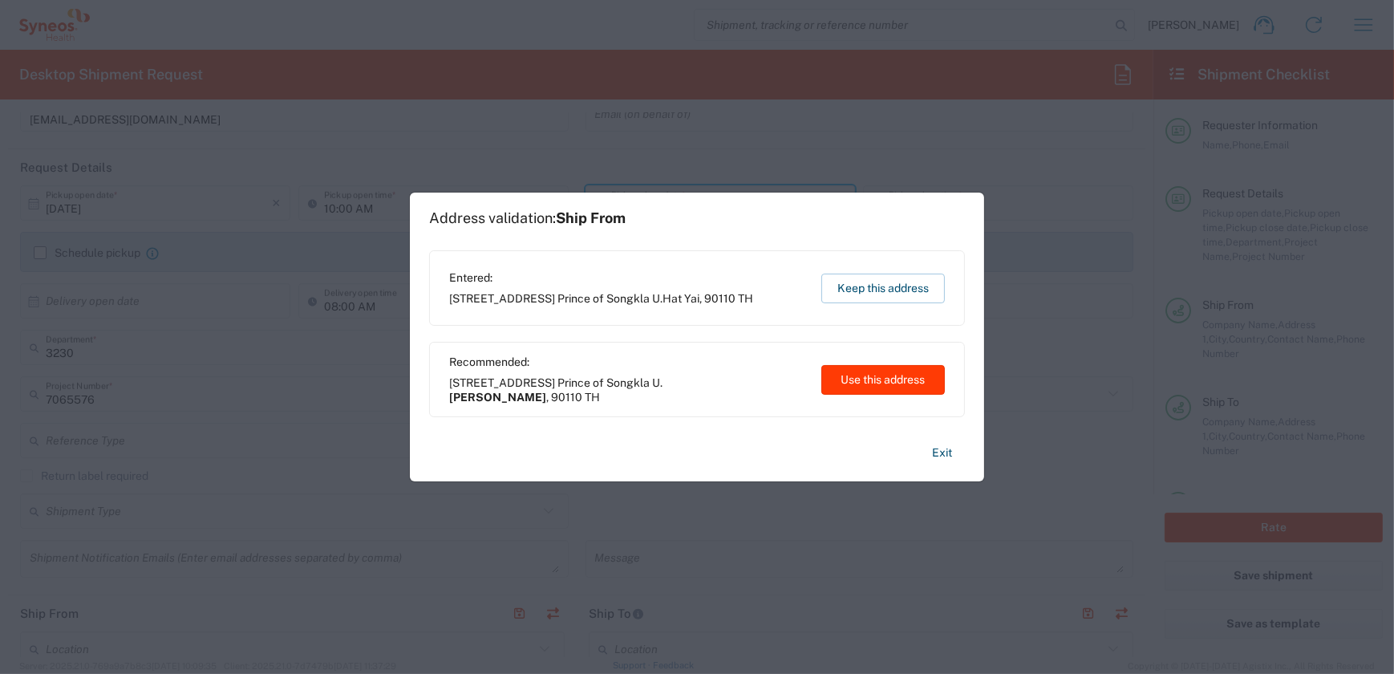
click at [907, 379] on button "Use this address" at bounding box center [882, 380] width 123 height 30
type input "[PERSON_NAME]"
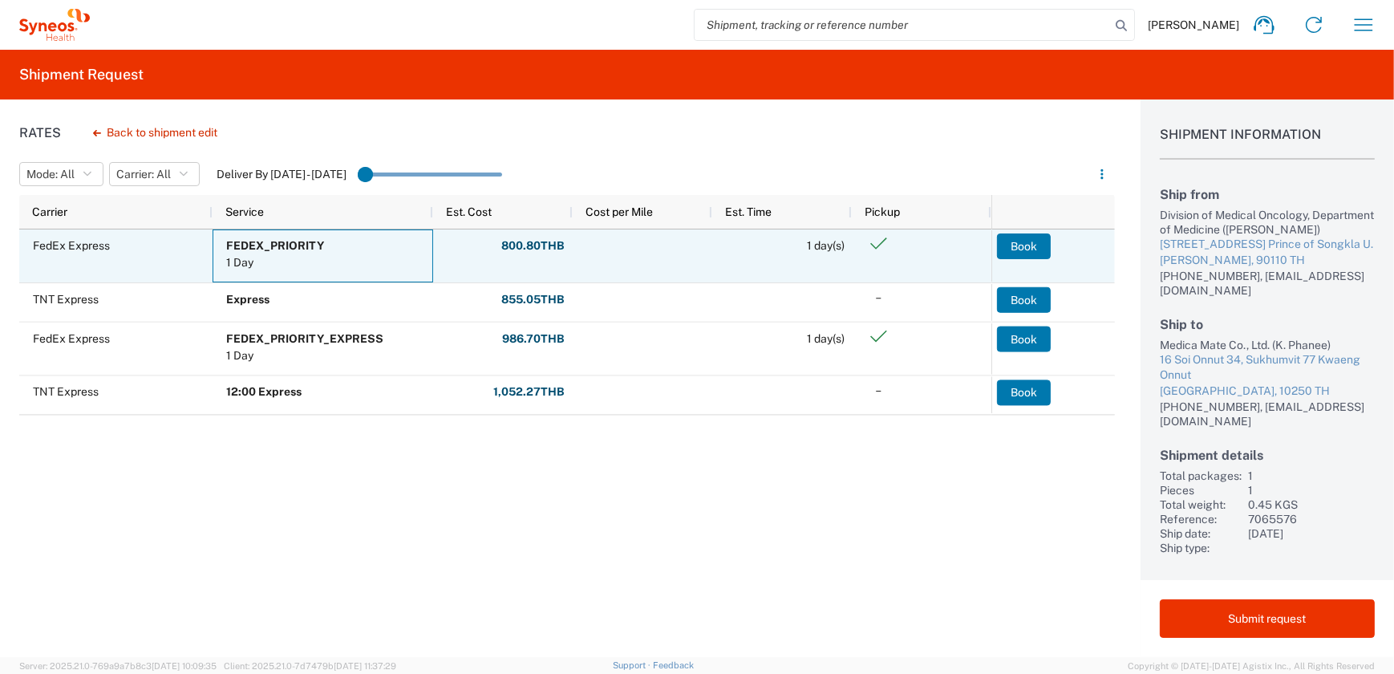
click at [425, 266] on span "FEDEX_PRIORITY 1 Day" at bounding box center [326, 256] width 200 height 52
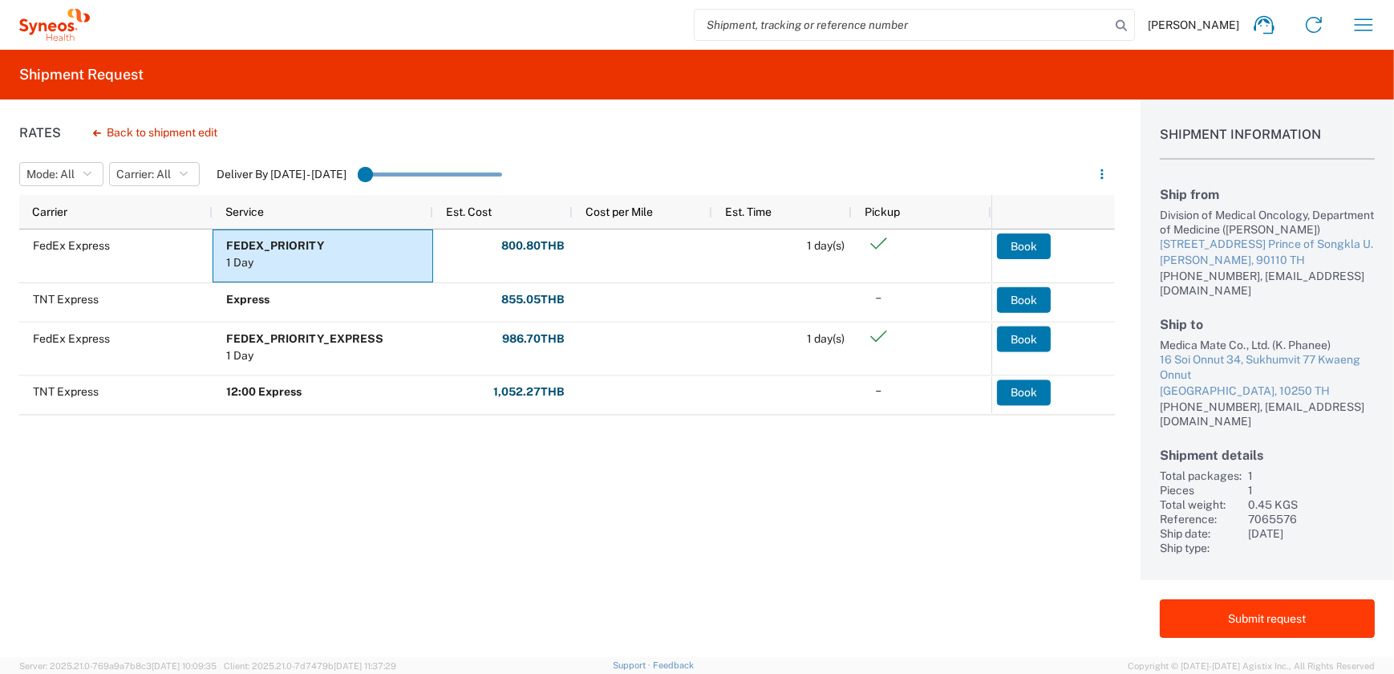
click at [1276, 623] on button "Submit request" at bounding box center [1266, 618] width 215 height 38
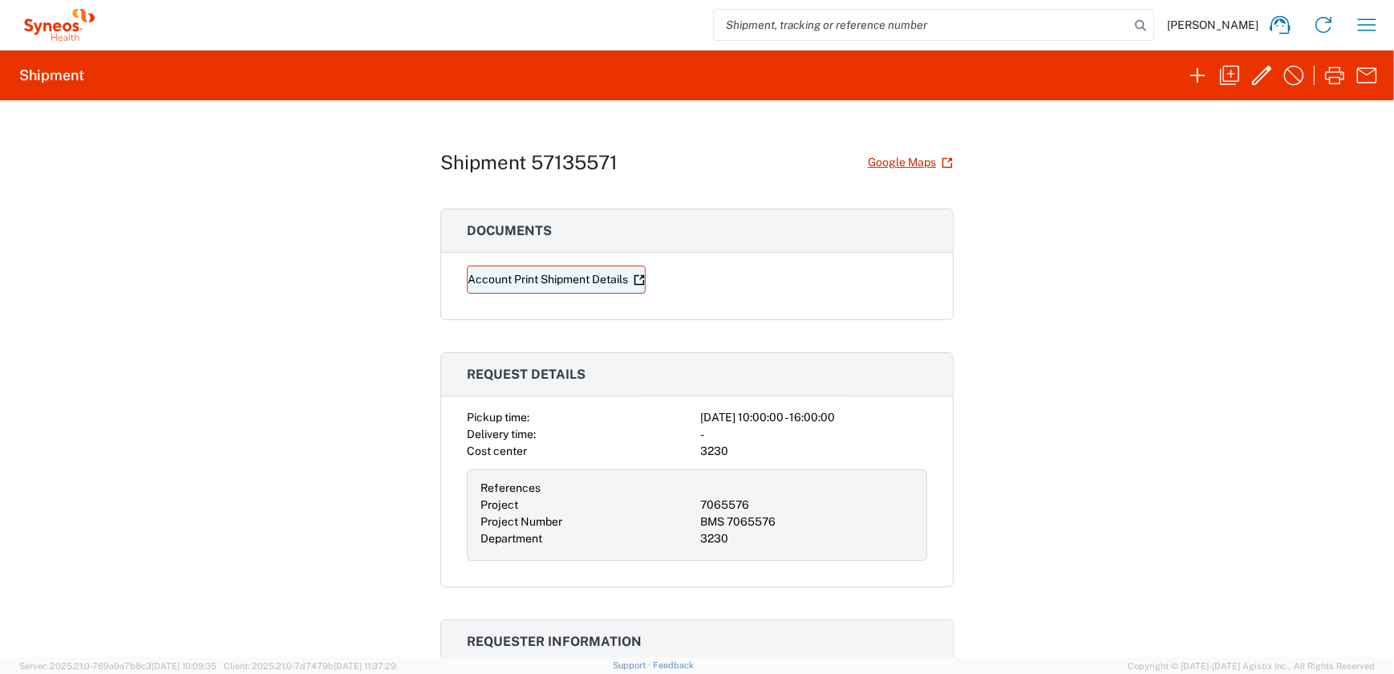
click at [559, 277] on link "Account Print Shipment Details" at bounding box center [556, 279] width 179 height 28
click at [1336, 78] on icon "button" at bounding box center [1334, 76] width 26 height 26
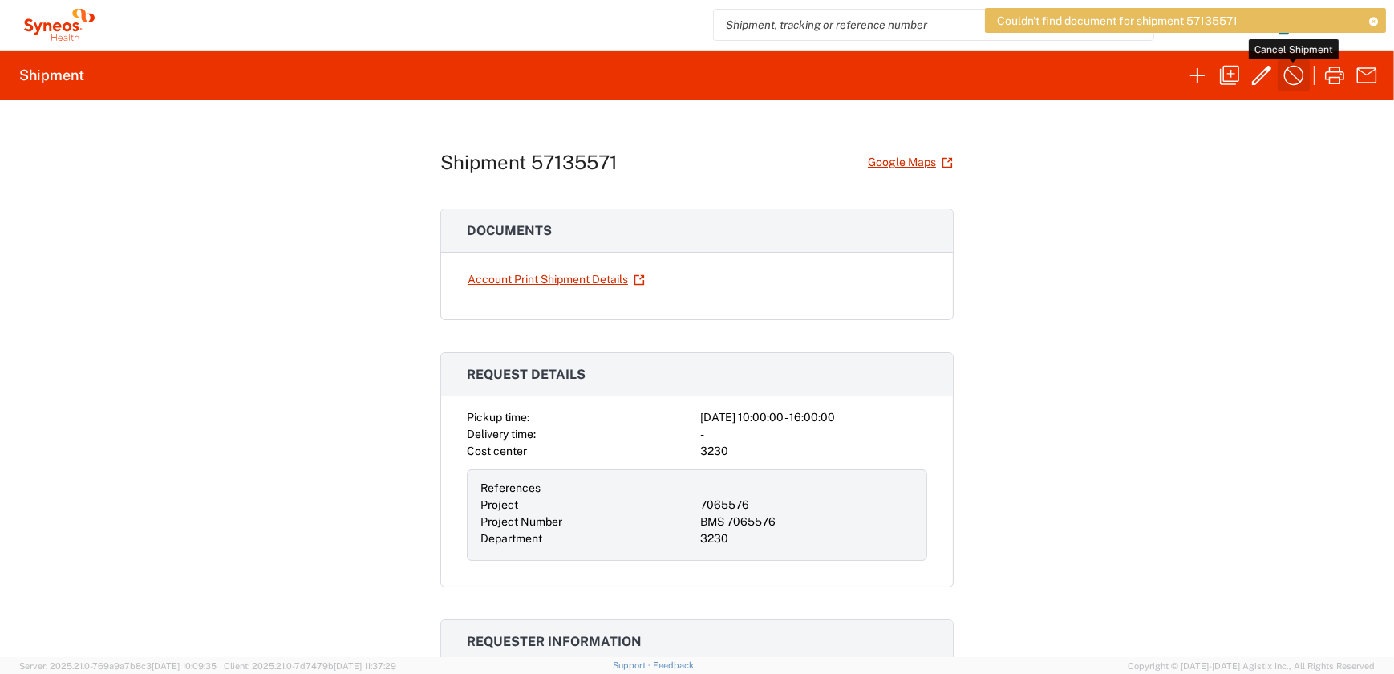
click at [1293, 78] on icon "button" at bounding box center [1294, 76] width 26 height 26
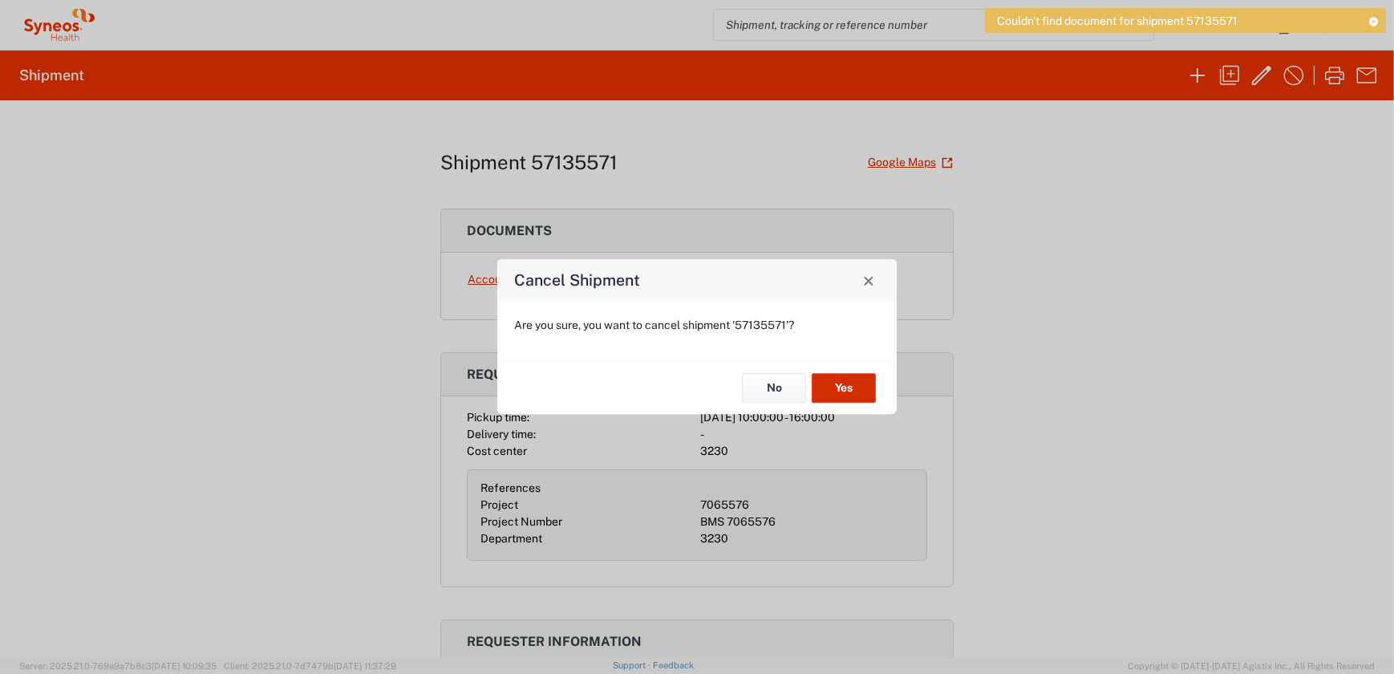
click at [832, 386] on button "Yes" at bounding box center [843, 388] width 64 height 30
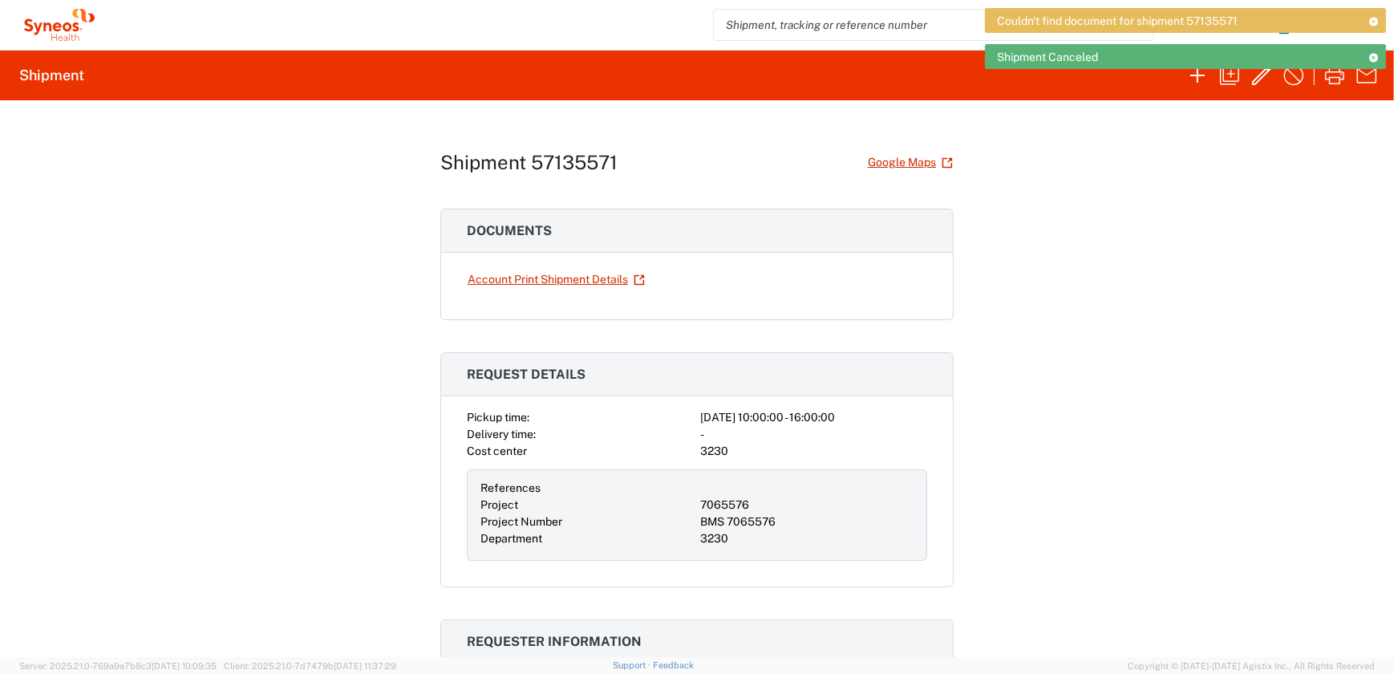
click at [1374, 57] on icon at bounding box center [1373, 57] width 11 height 9
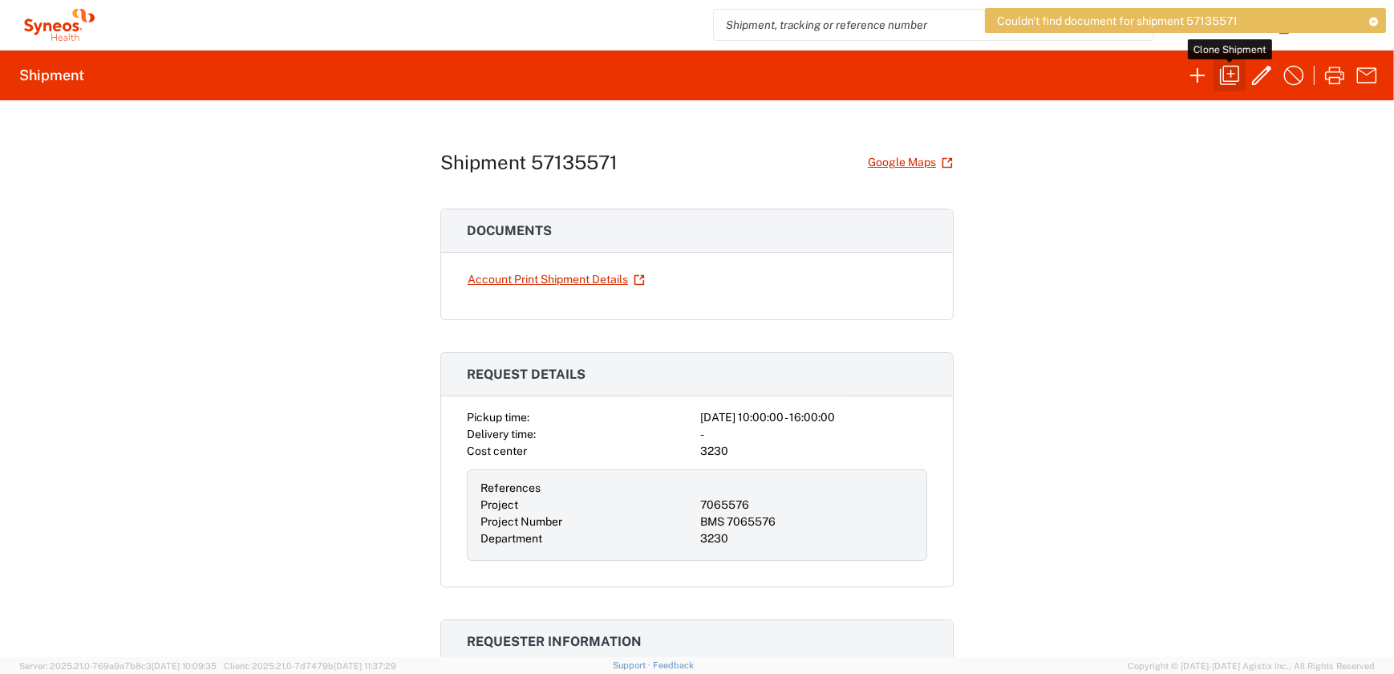
click at [1227, 80] on icon "button" at bounding box center [1229, 75] width 19 height 19
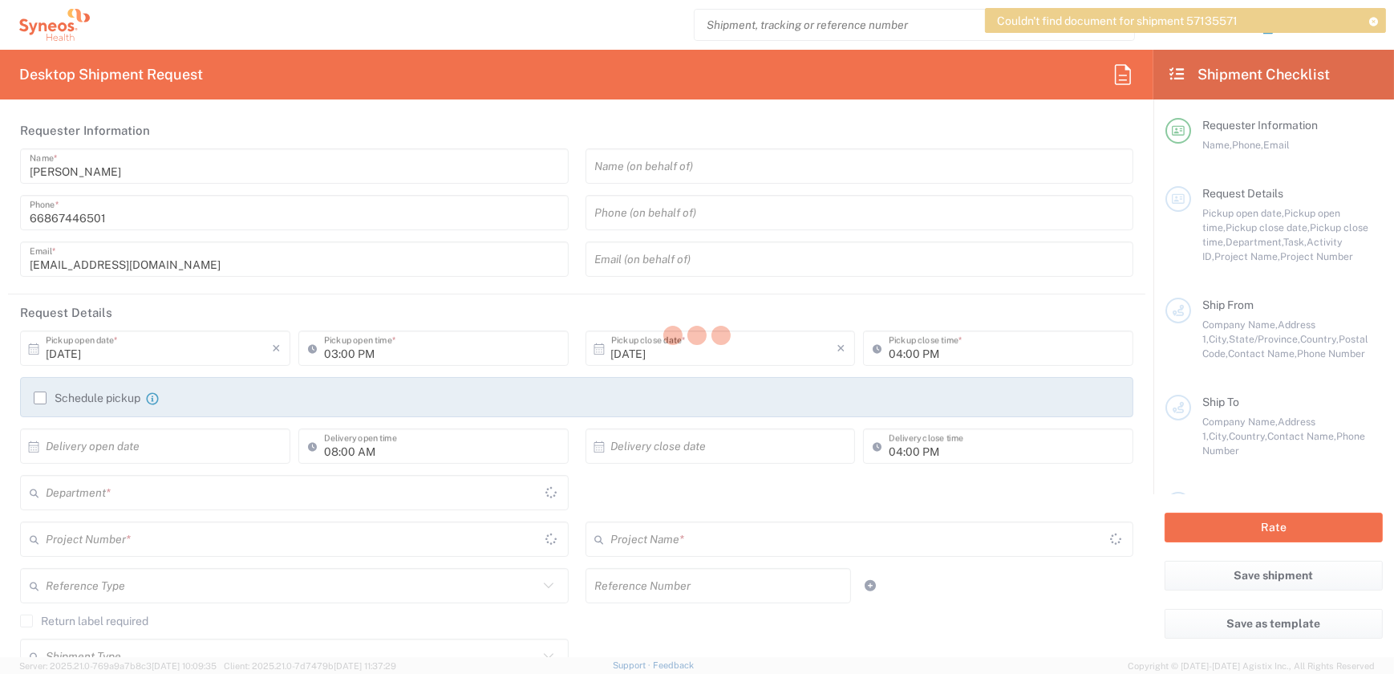
type input "[DATE]"
type input "10:00 AM"
type input "[DATE]"
type input "07:00 AM"
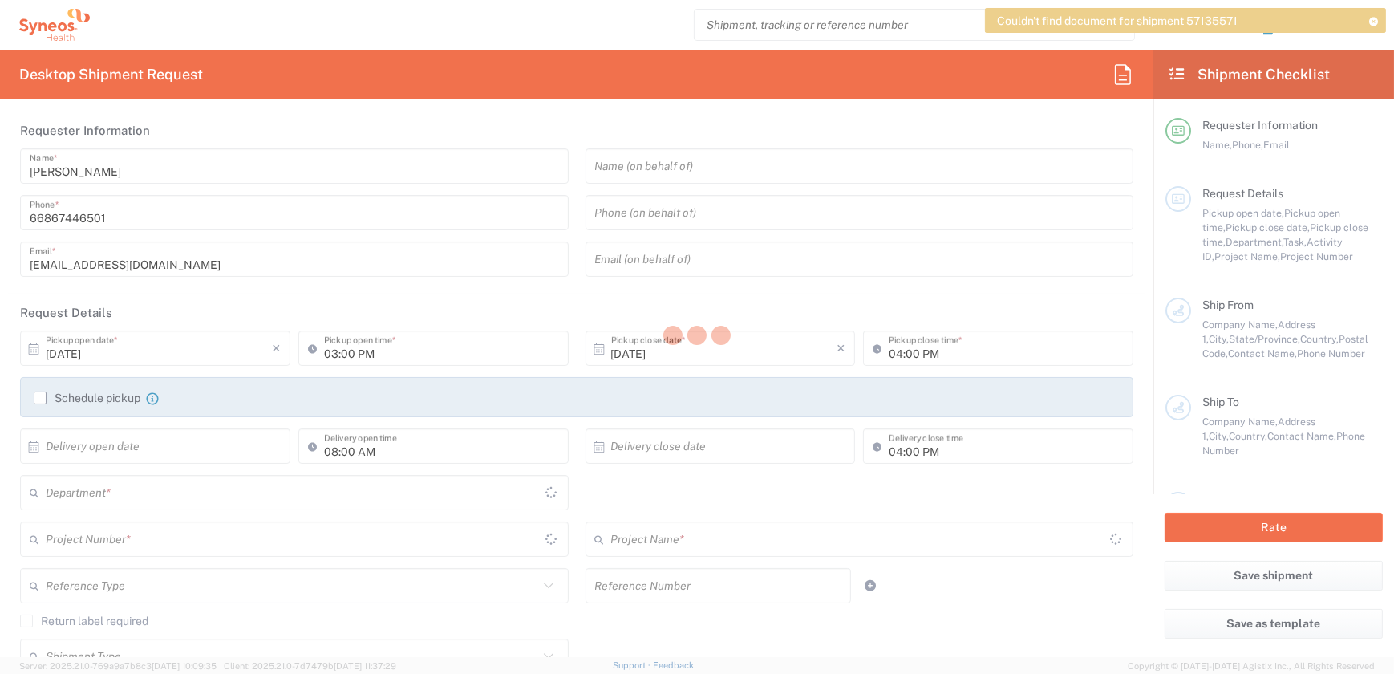
type textarea "[EMAIL_ADDRESS][DOMAIN_NAME]"
type input "Division of Medical Oncology, Department of Medicine"
type input "[STREET_ADDRESS]"
type input "Prince of Songkla U."
type input "[PERSON_NAME]"
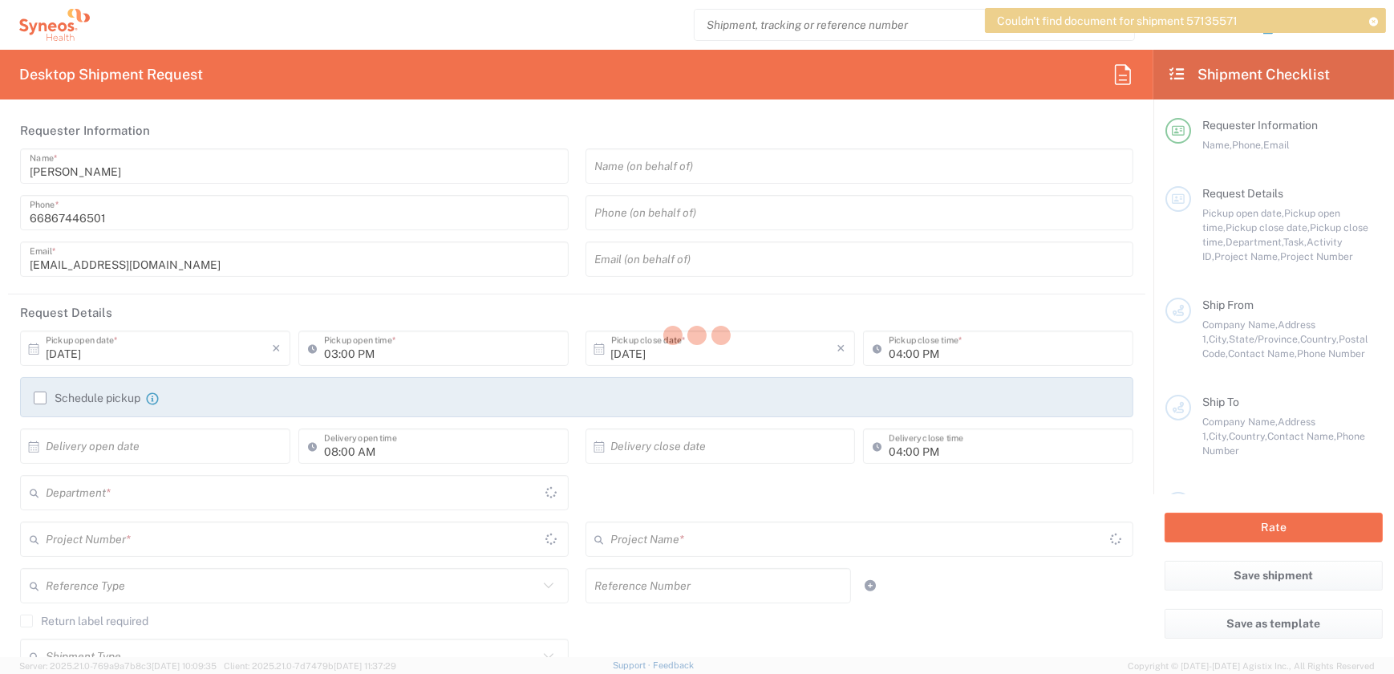
type input "[GEOGRAPHIC_DATA]"
type input "90110"
type input "Anongnart Ruangdam"
type input "[PHONE_NUMBER]"
type input "[EMAIL_ADDRESS][DOMAIN_NAME]"
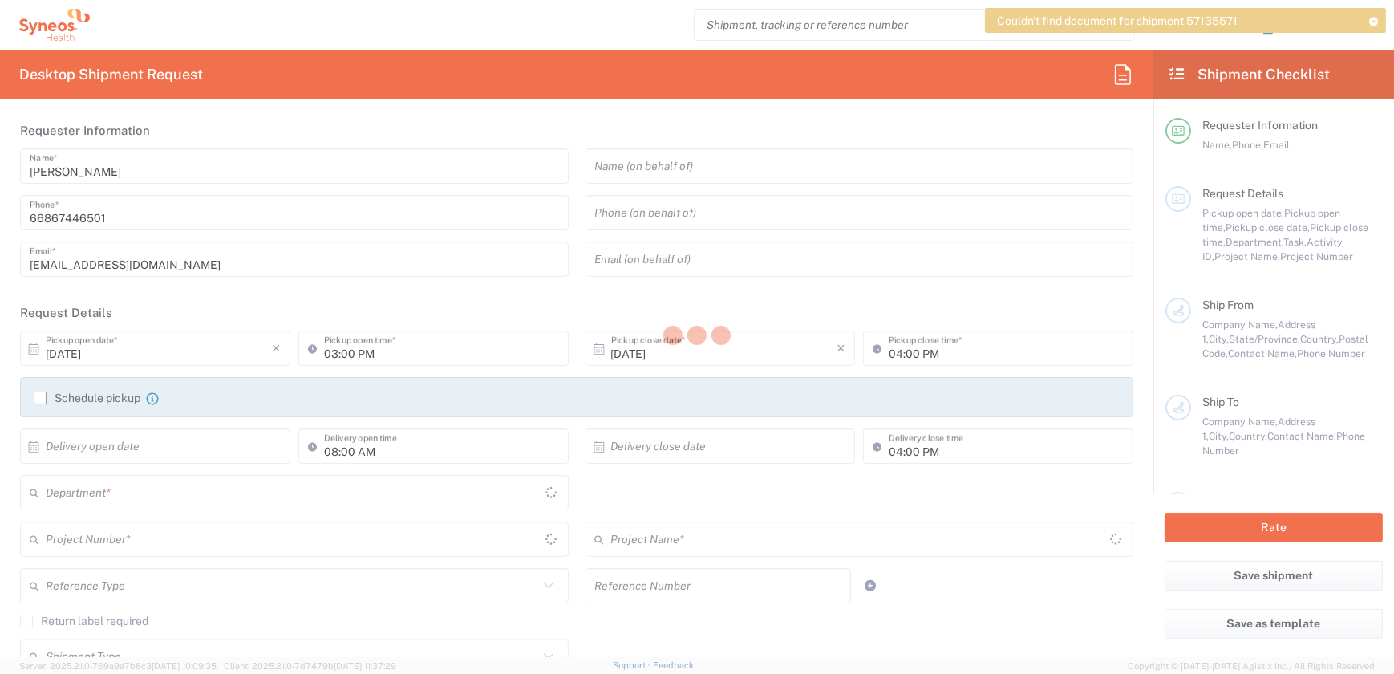
type input "Medica Mate Co., Ltd."
type input "16 Soi Onnut 34, Sukhumvit 77"
type input "Kwaeng Onnut"
type input "[GEOGRAPHIC_DATA]"
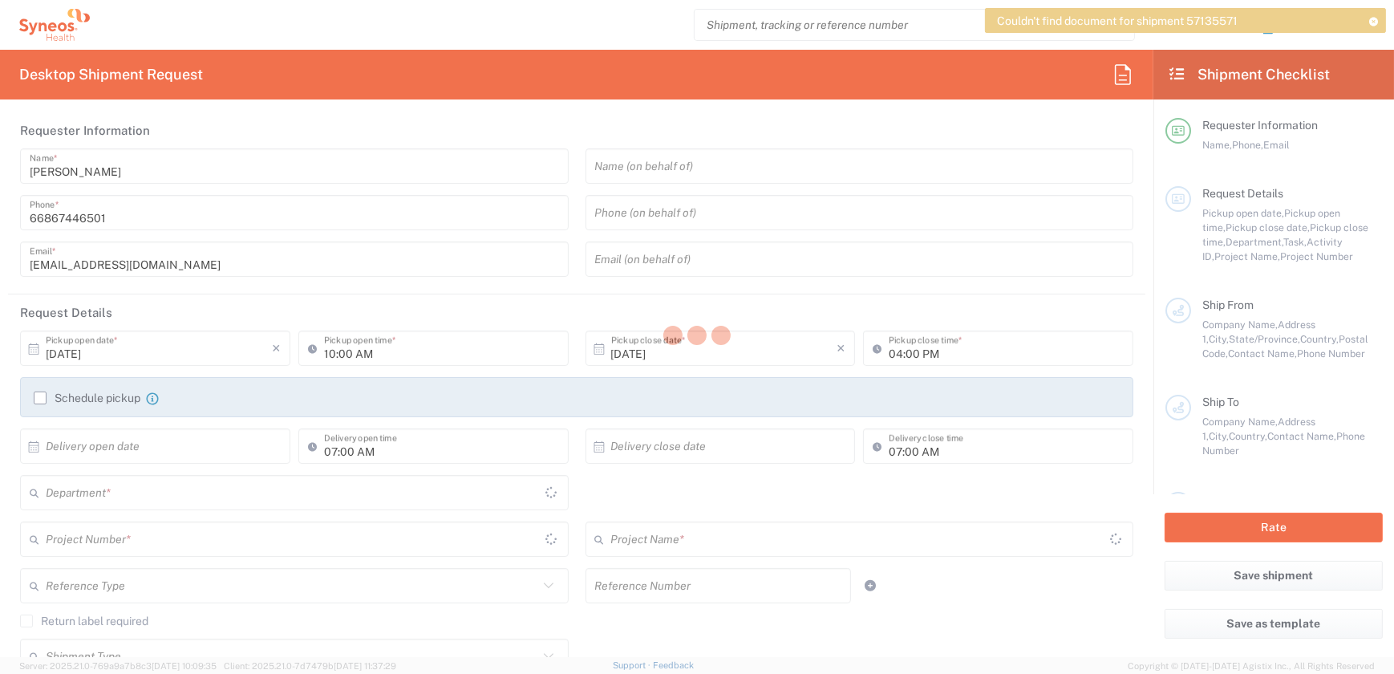
type input "10250"
type input "K. Phanee"
type input "[PHONE_NUMBER]"
type input "[EMAIL_ADDRESS][DOMAIN_NAME]"
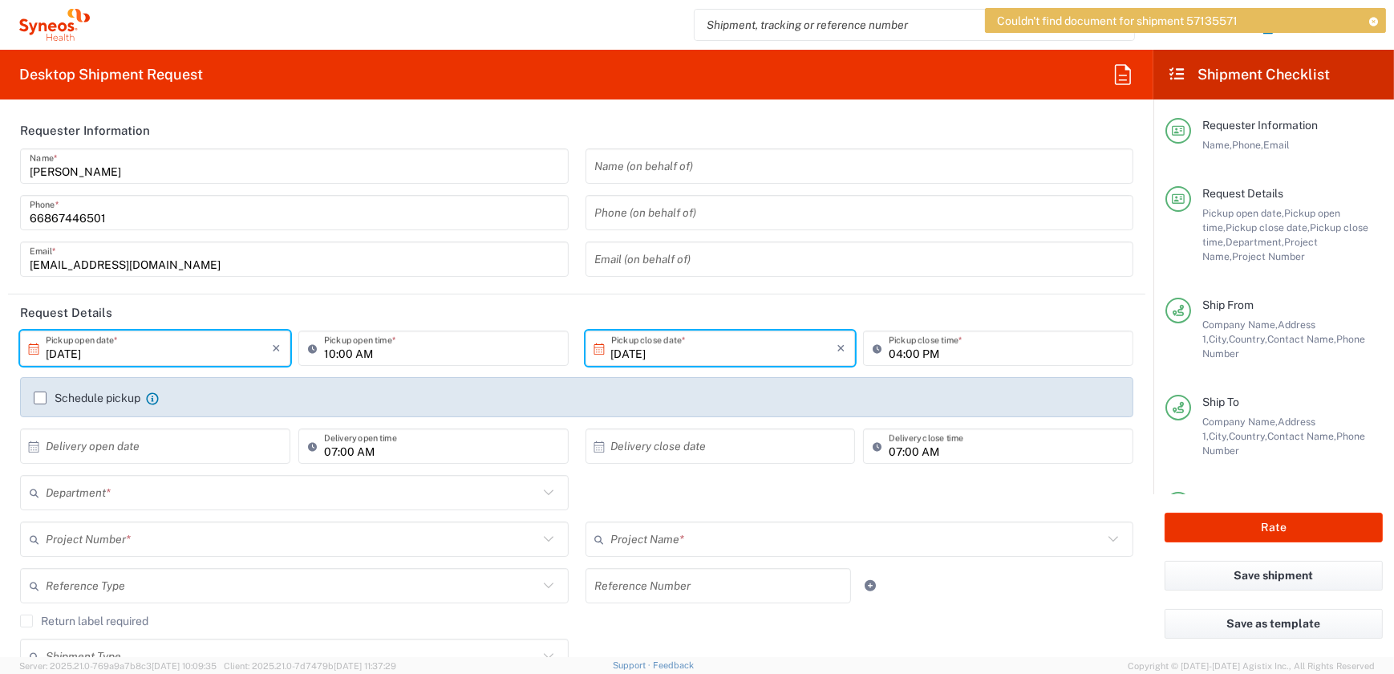
type input "Envelope"
type input "3230"
type input "7065576"
type input "BMS 7065576"
click at [42, 399] on label "Schedule pickup" at bounding box center [87, 397] width 107 height 13
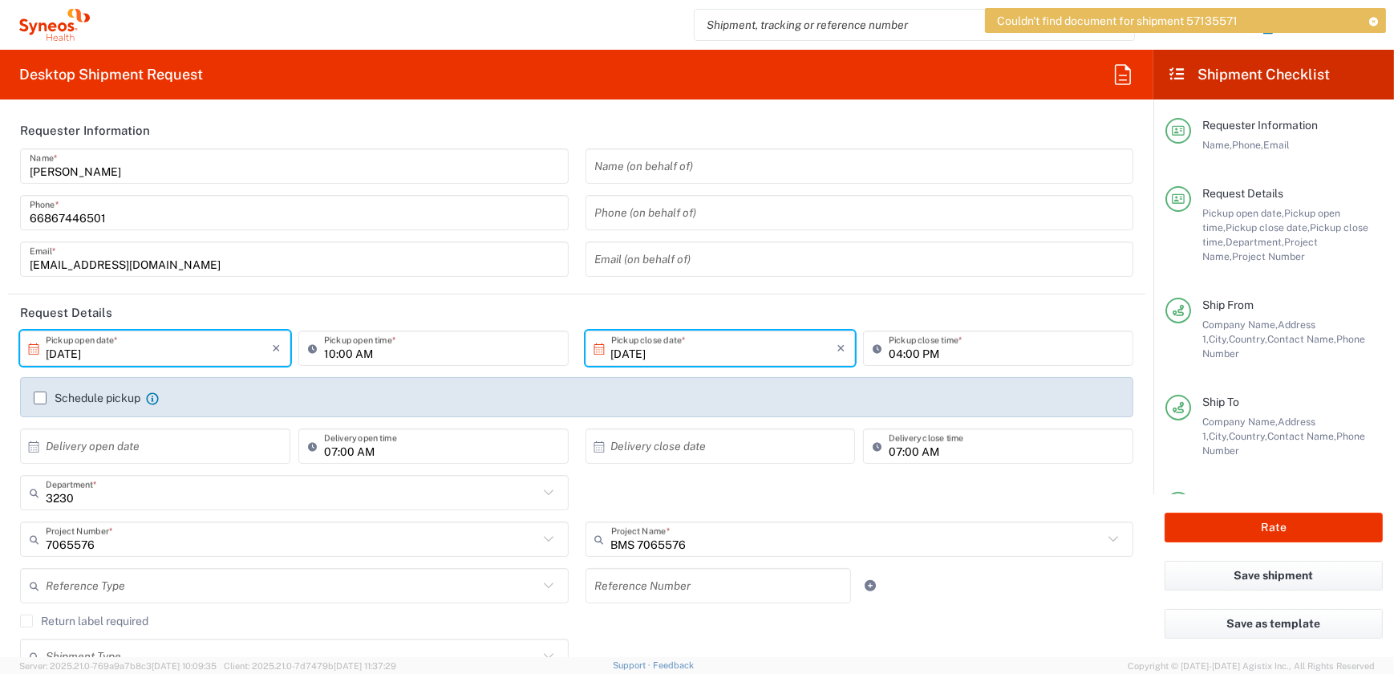
click at [40, 398] on input "Schedule pickup" at bounding box center [40, 398] width 0 height 0
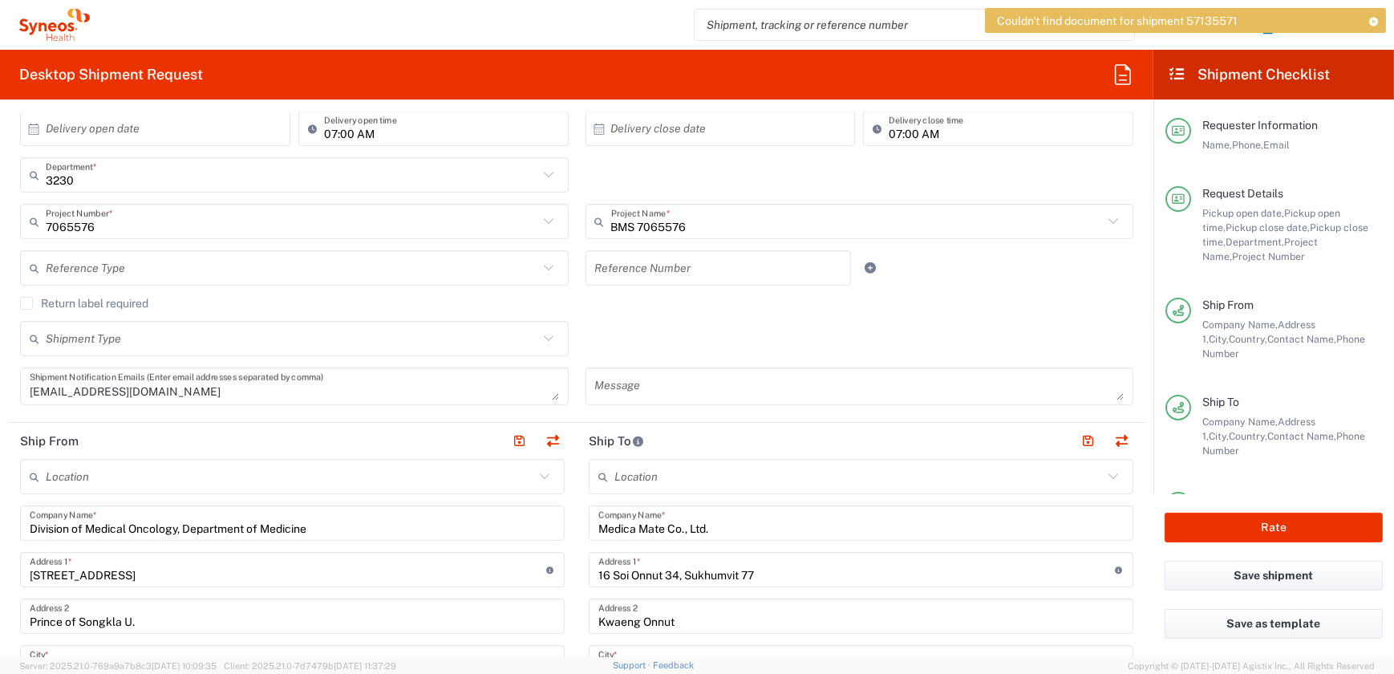
scroll to position [218, 0]
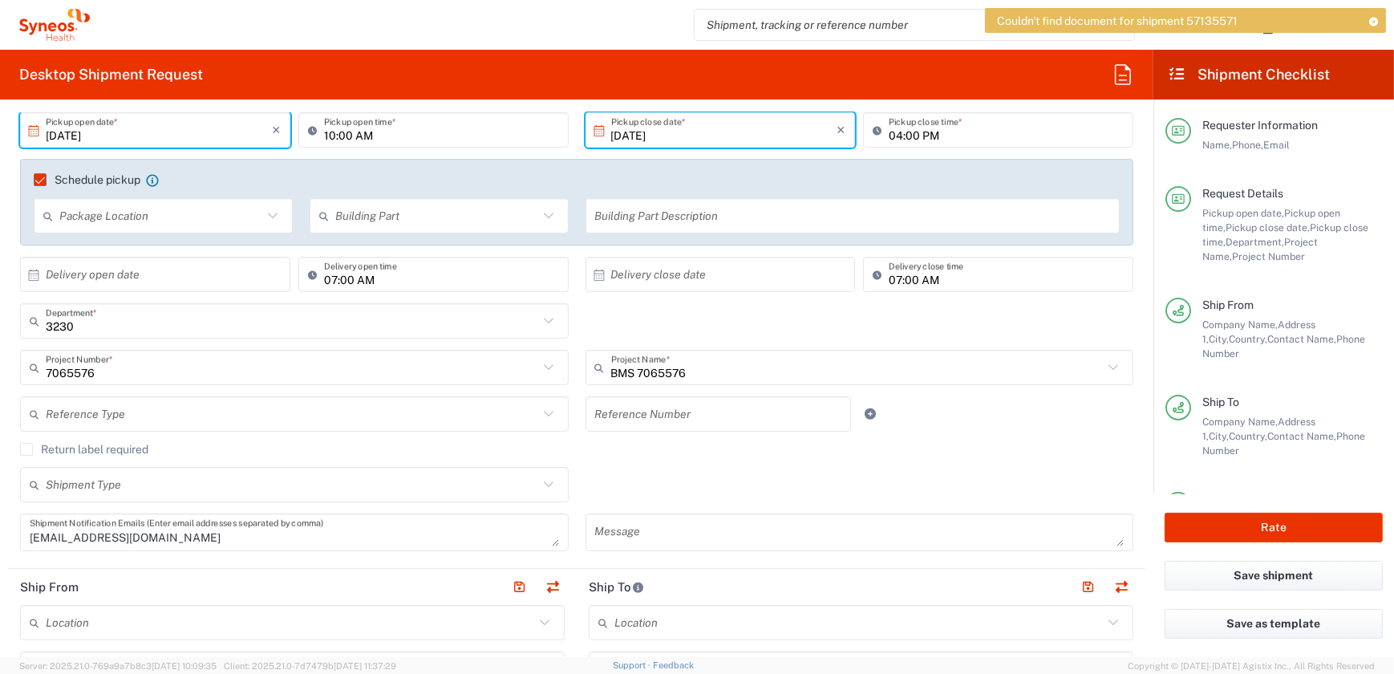
click at [136, 482] on input "text" at bounding box center [292, 485] width 492 height 28
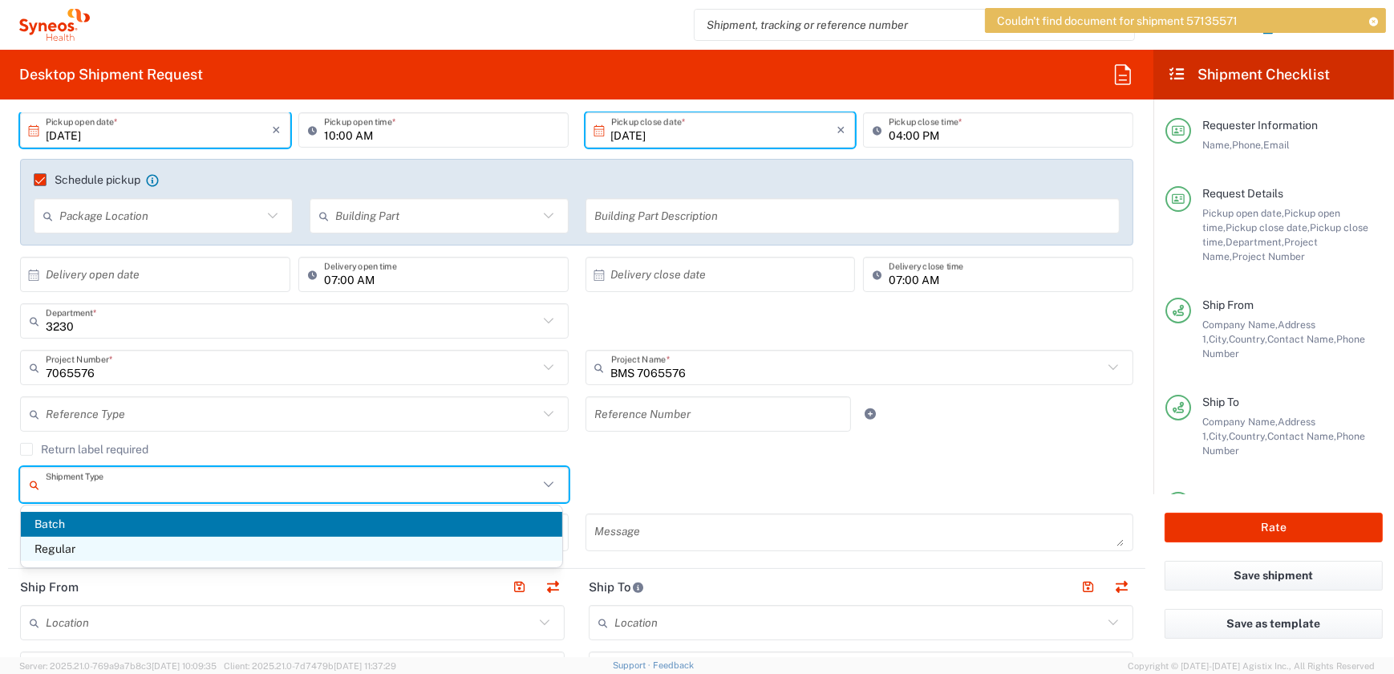
click at [118, 560] on span "Regular" at bounding box center [291, 548] width 541 height 25
type input "Regular"
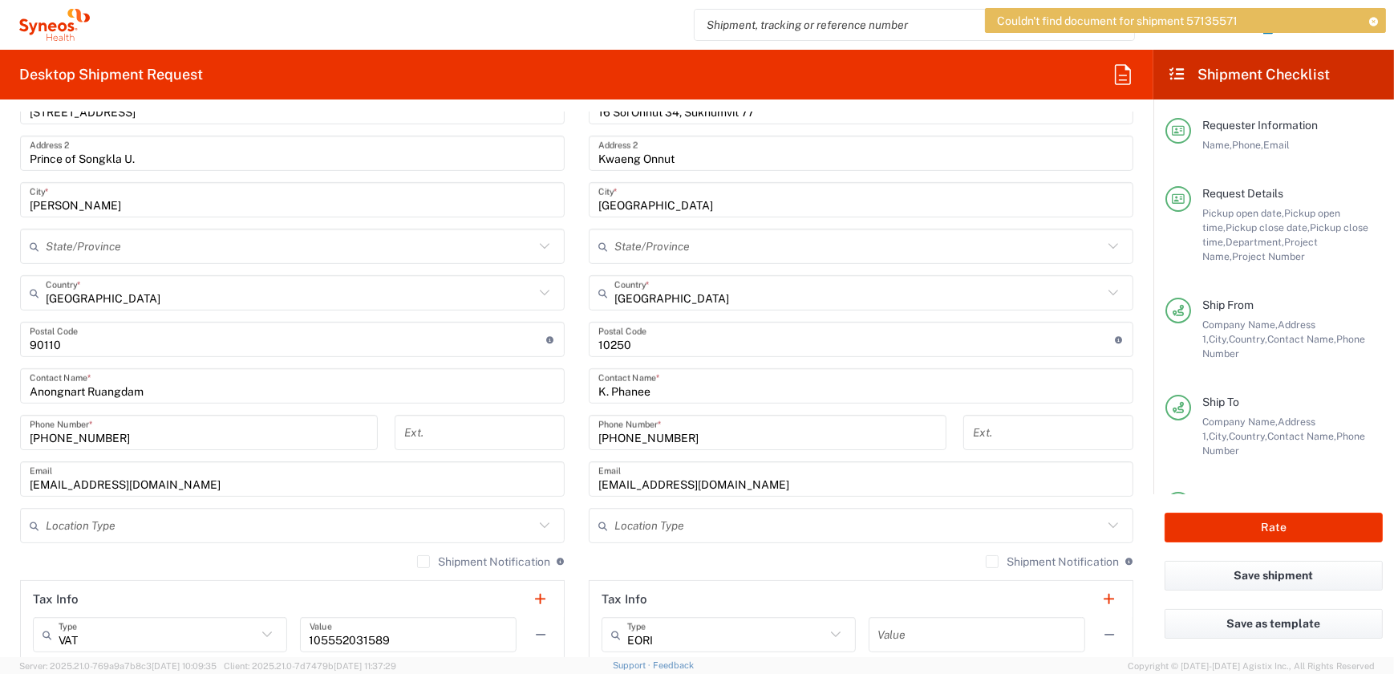
scroll to position [802, 0]
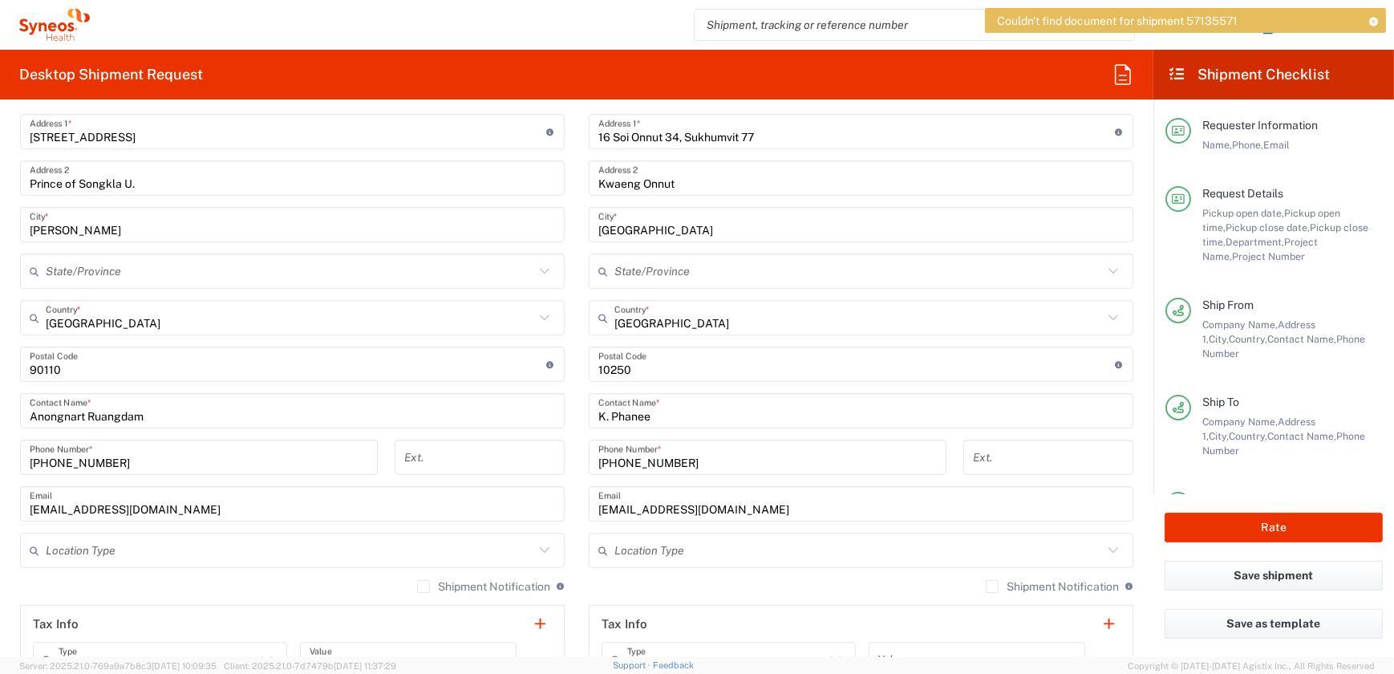
click at [85, 374] on input "undefined" at bounding box center [288, 364] width 516 height 28
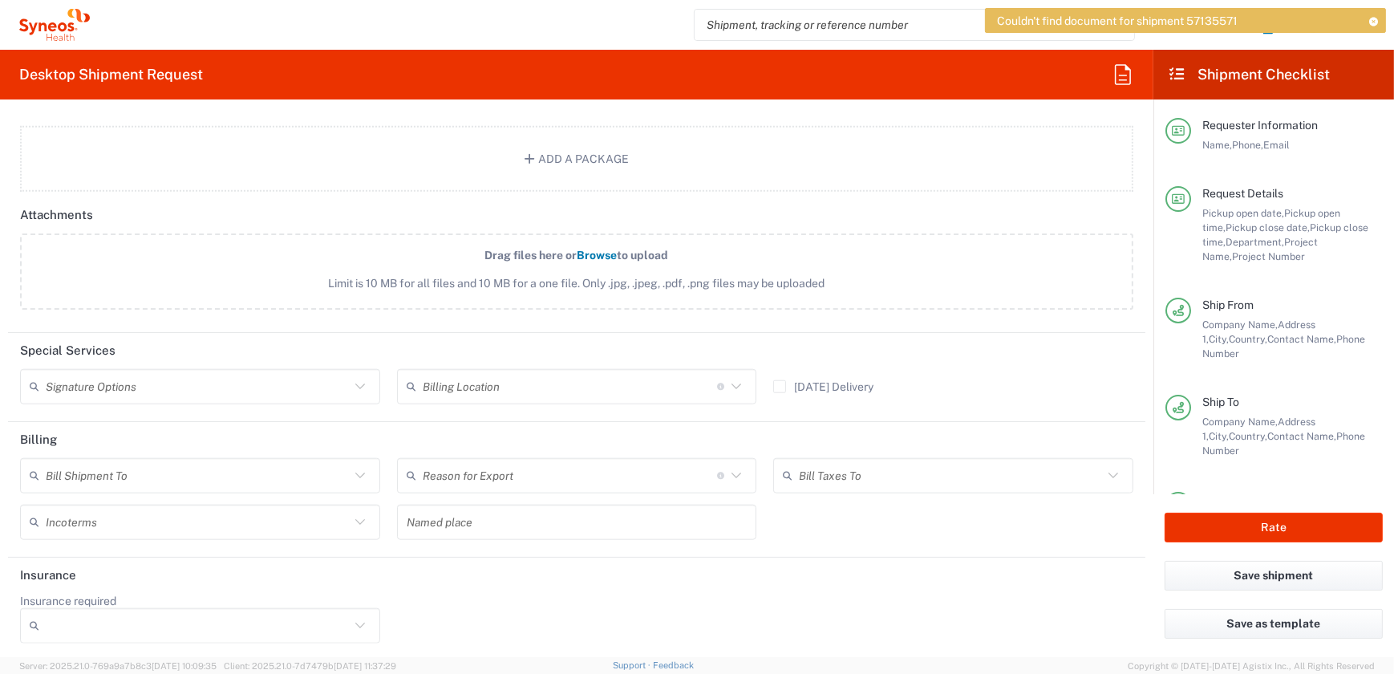
scroll to position [1973, 0]
click at [360, 473] on icon at bounding box center [360, 475] width 21 height 21
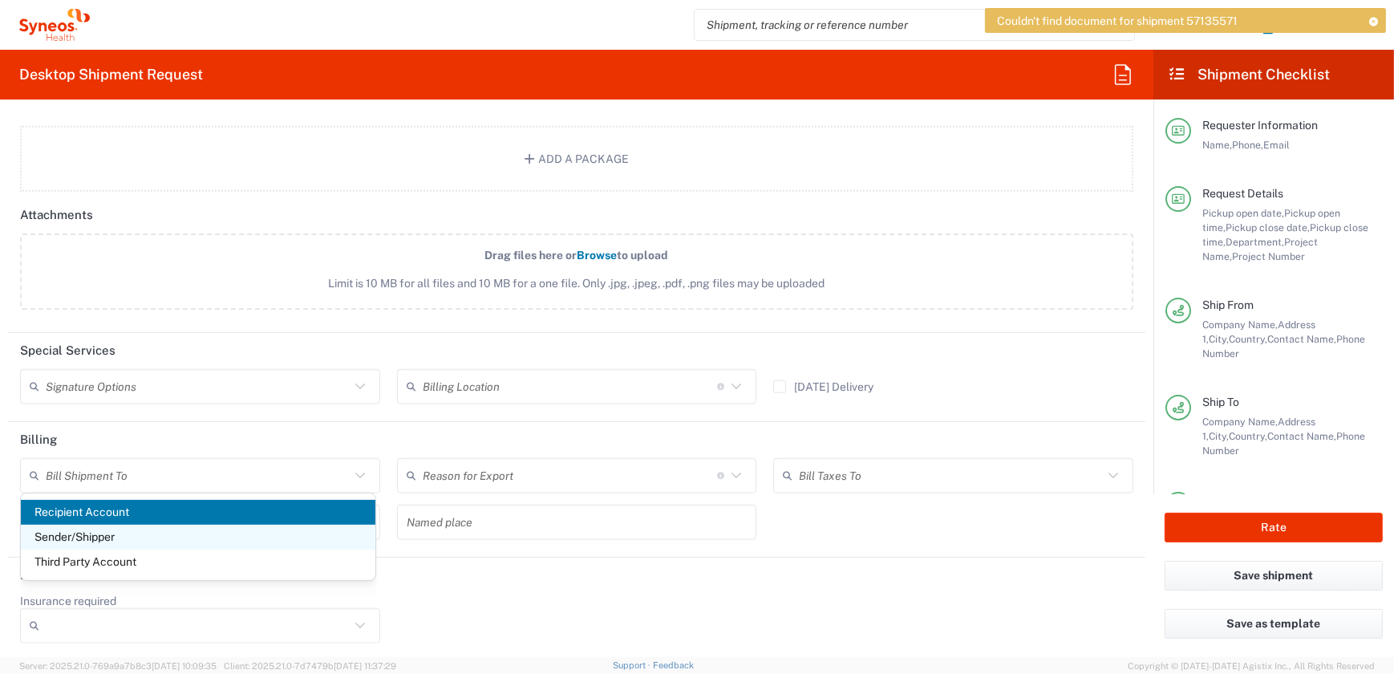
click at [208, 533] on span "Sender/Shipper" at bounding box center [198, 536] width 354 height 25
type input "Sender/Shipper"
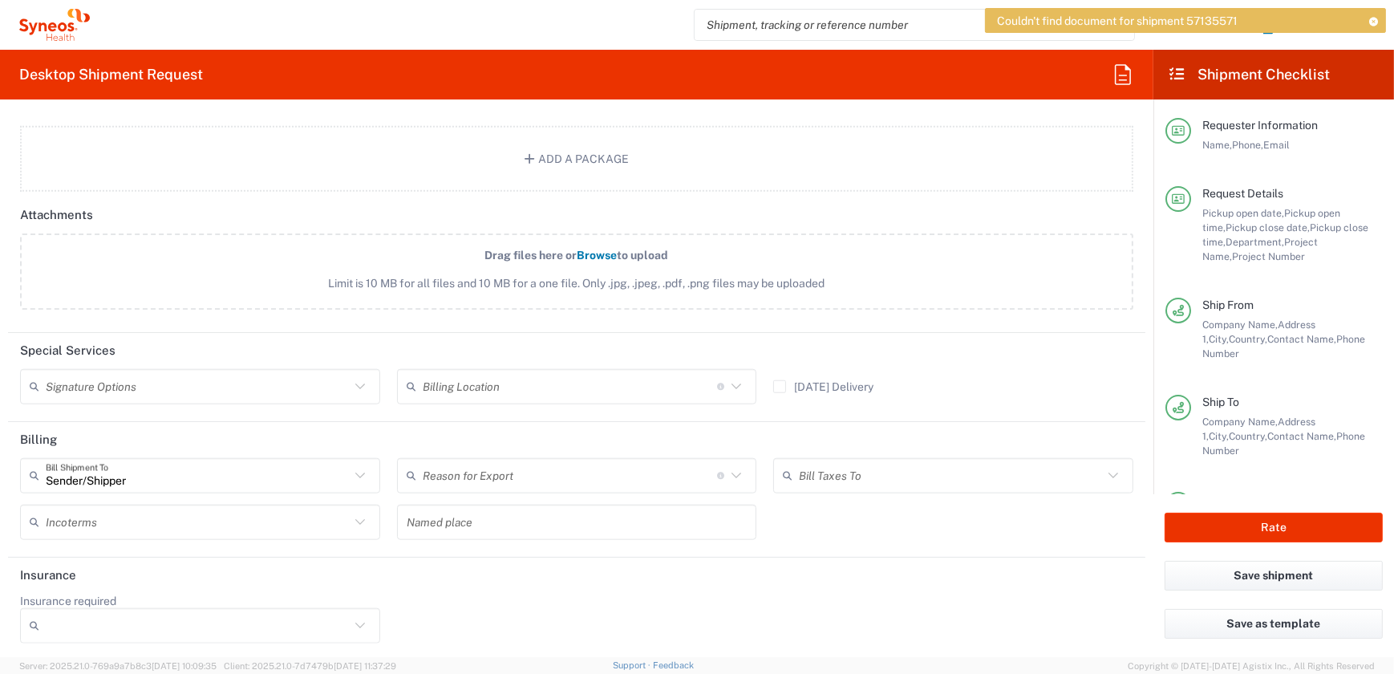
click at [680, 473] on input "text" at bounding box center [570, 475] width 294 height 28
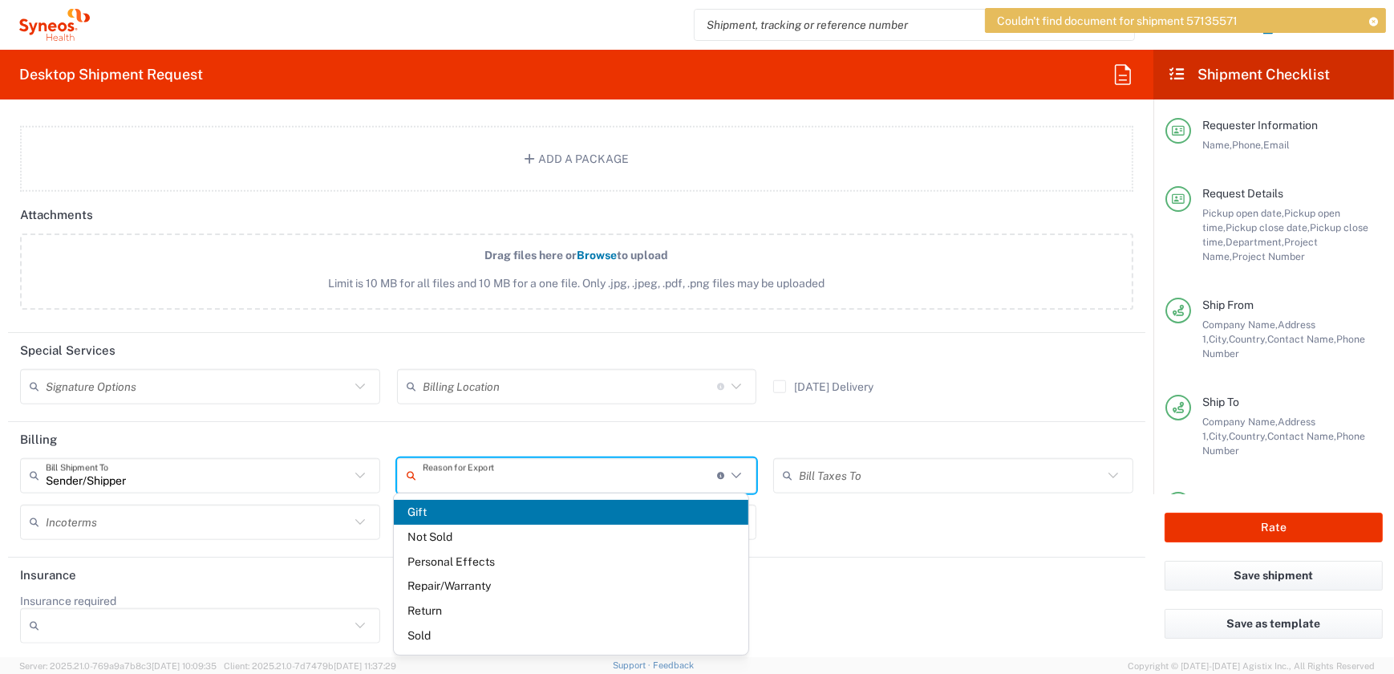
click at [680, 473] on input "text" at bounding box center [570, 475] width 294 height 28
click at [878, 577] on header "Insurance" at bounding box center [576, 575] width 1137 height 36
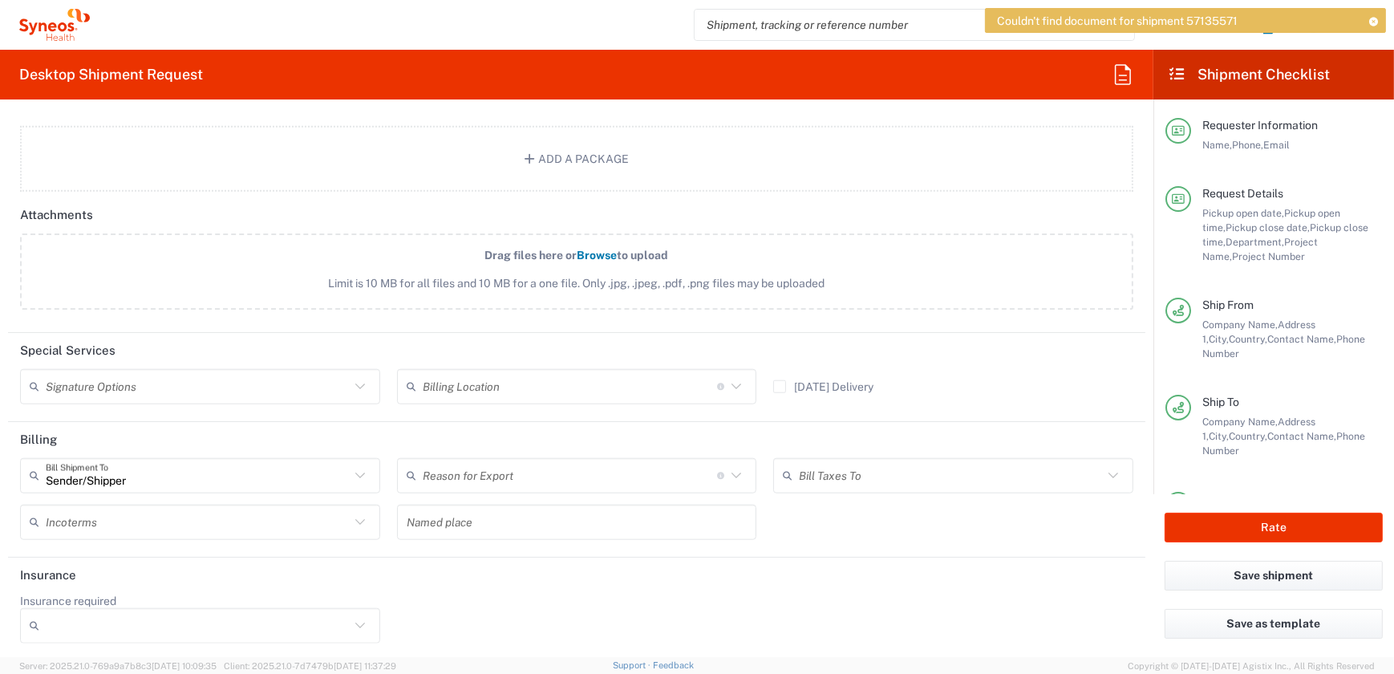
click at [470, 378] on input "text" at bounding box center [570, 386] width 294 height 28
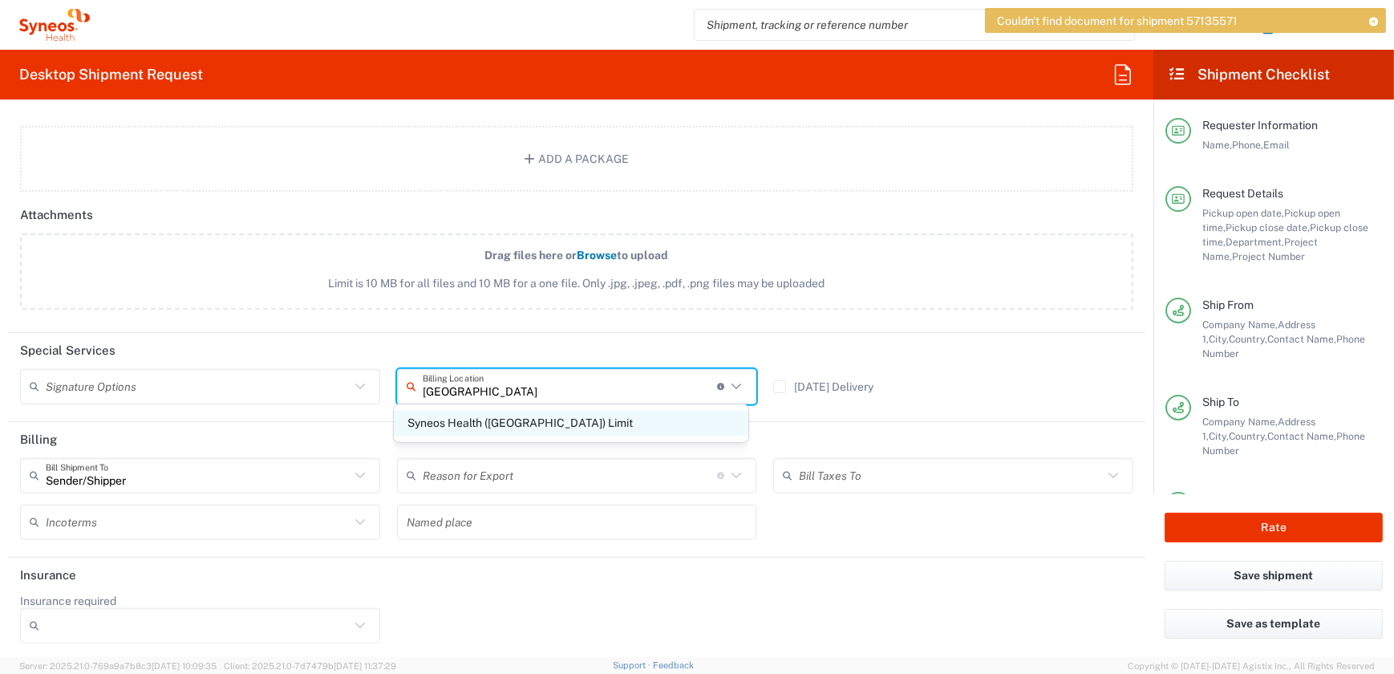
click at [472, 417] on span "Syneos Health ([GEOGRAPHIC_DATA]) Limit" at bounding box center [571, 423] width 354 height 25
type input "Syneos Health ([GEOGRAPHIC_DATA]) Limit"
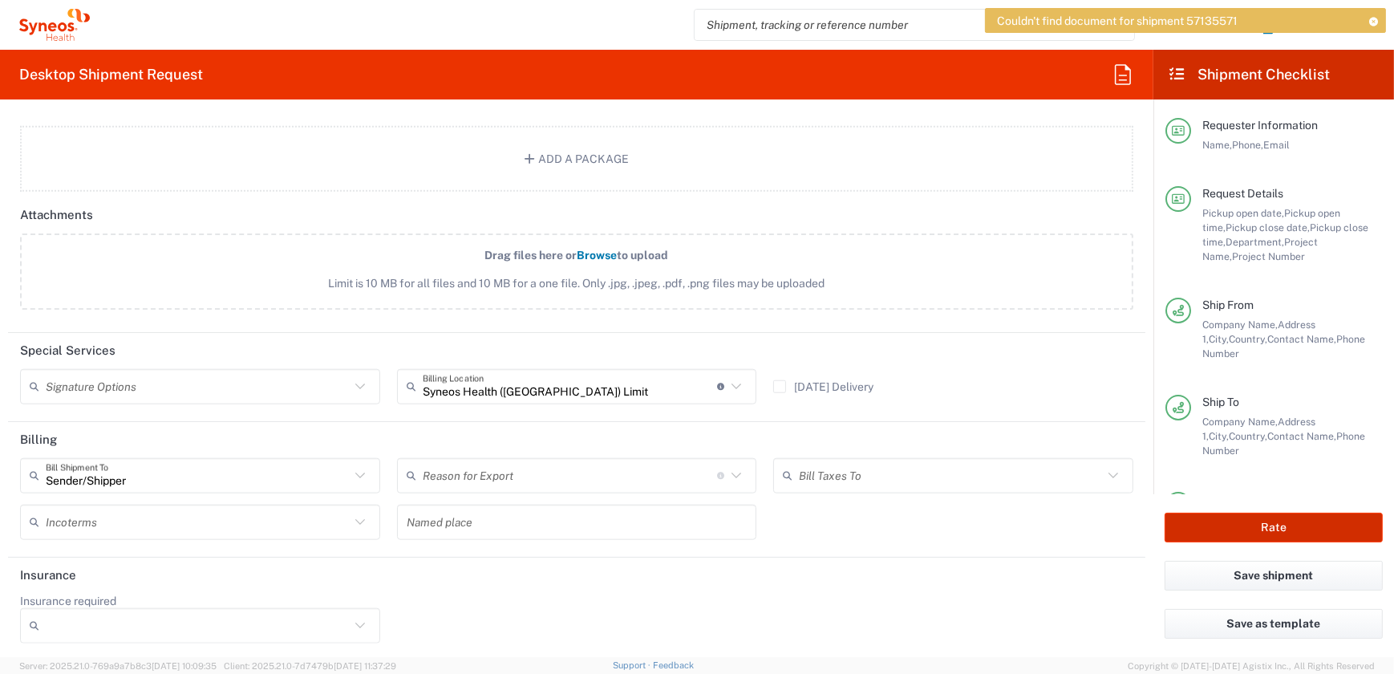
click at [1259, 528] on button "Rate" at bounding box center [1273, 527] width 218 height 30
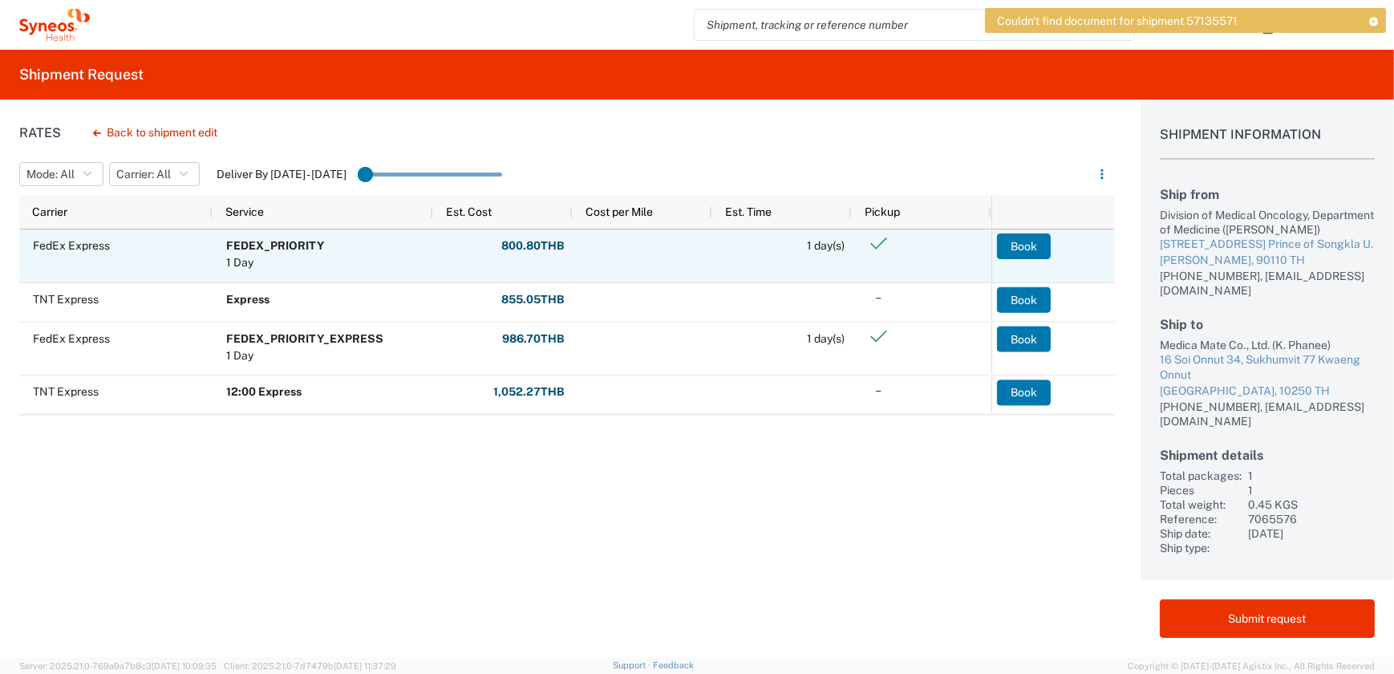
click at [337, 263] on span "FEDEX_PRIORITY 1 Day" at bounding box center [326, 256] width 200 height 52
click at [1011, 254] on button "Book" at bounding box center [1024, 246] width 54 height 26
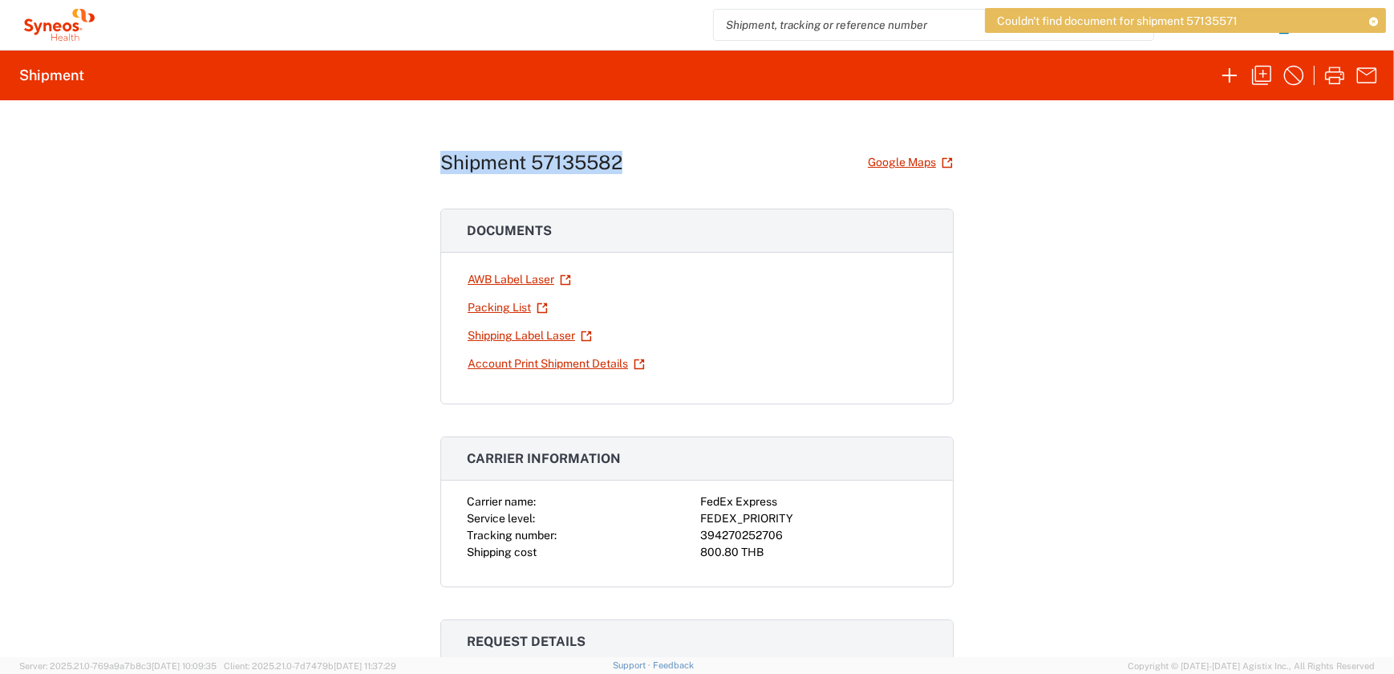
drag, startPoint x: 439, startPoint y: 161, endPoint x: 640, endPoint y: 163, distance: 201.3
click at [640, 163] on div "Shipment 57135582 Google Maps" at bounding box center [696, 162] width 513 height 28
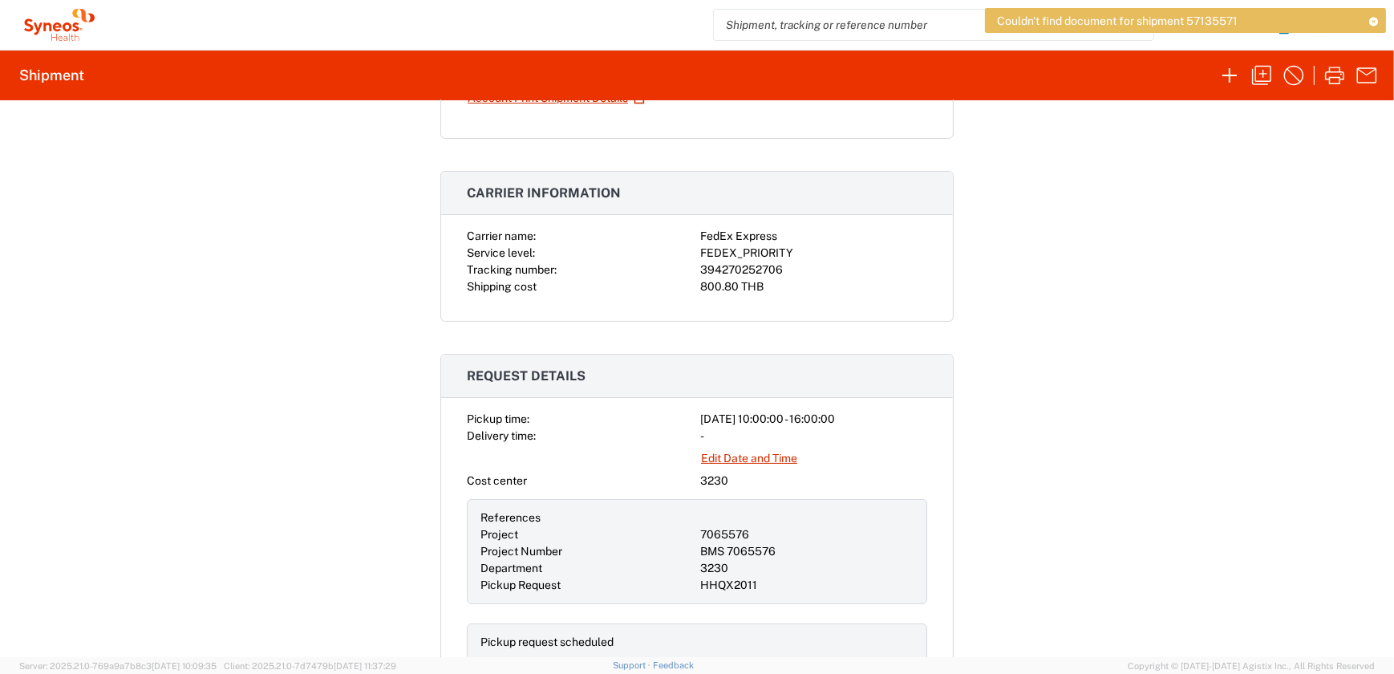
scroll to position [291, 0]
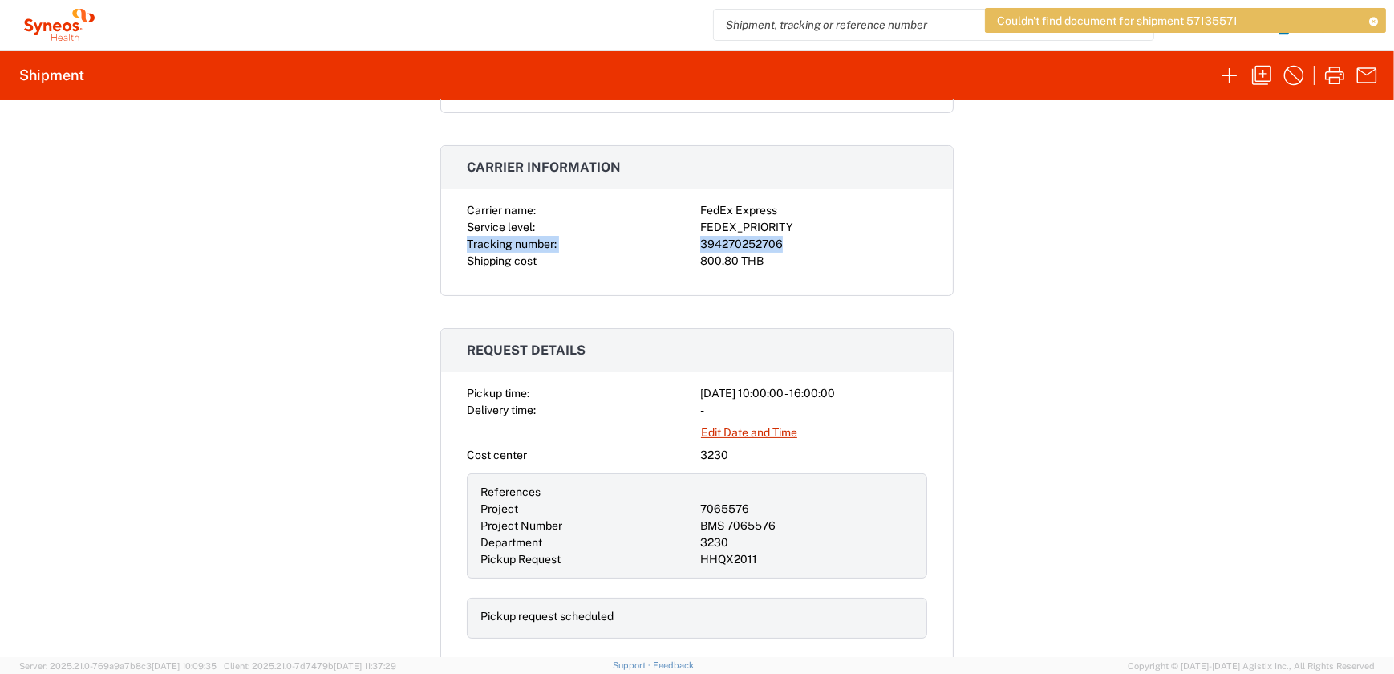
drag, startPoint x: 463, startPoint y: 242, endPoint x: 802, endPoint y: 241, distance: 338.4
click at [802, 241] on div "Carrier name: FedEx Express Service level: FEDEX_PRIORITY Tracking number: 3942…" at bounding box center [697, 235] width 460 height 67
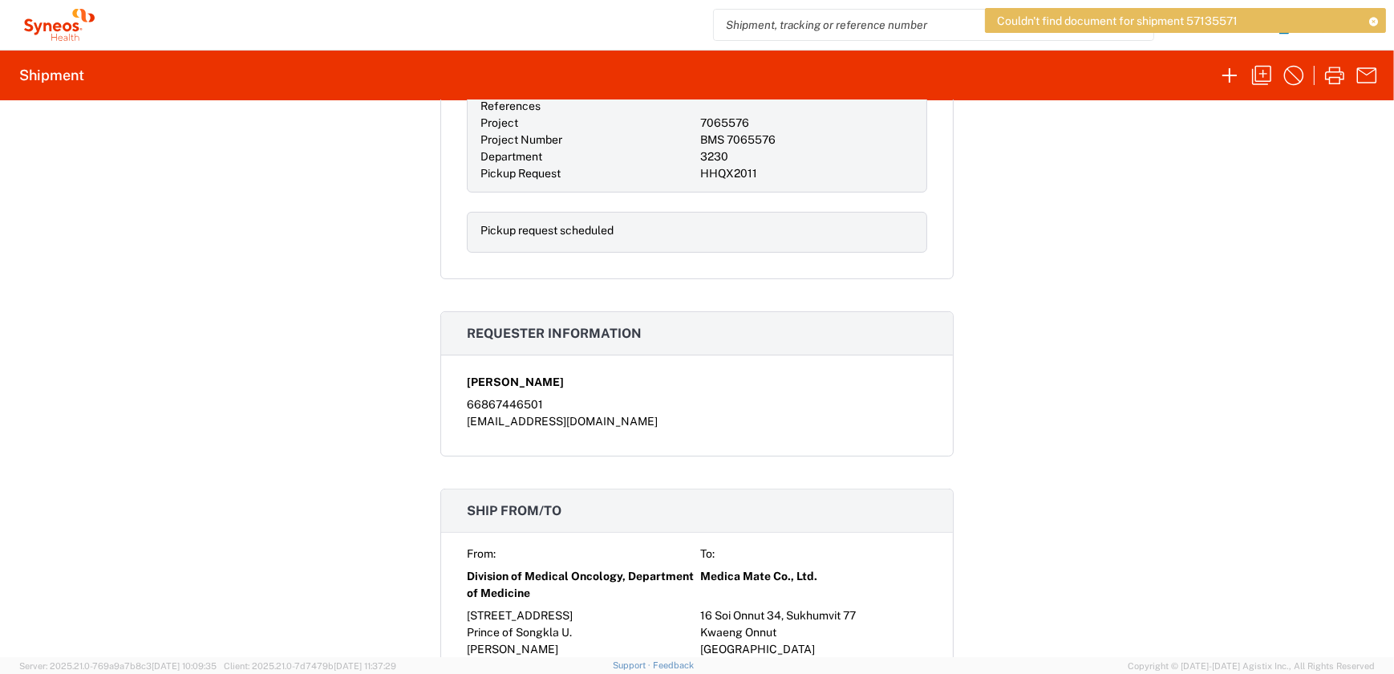
scroll to position [874, 0]
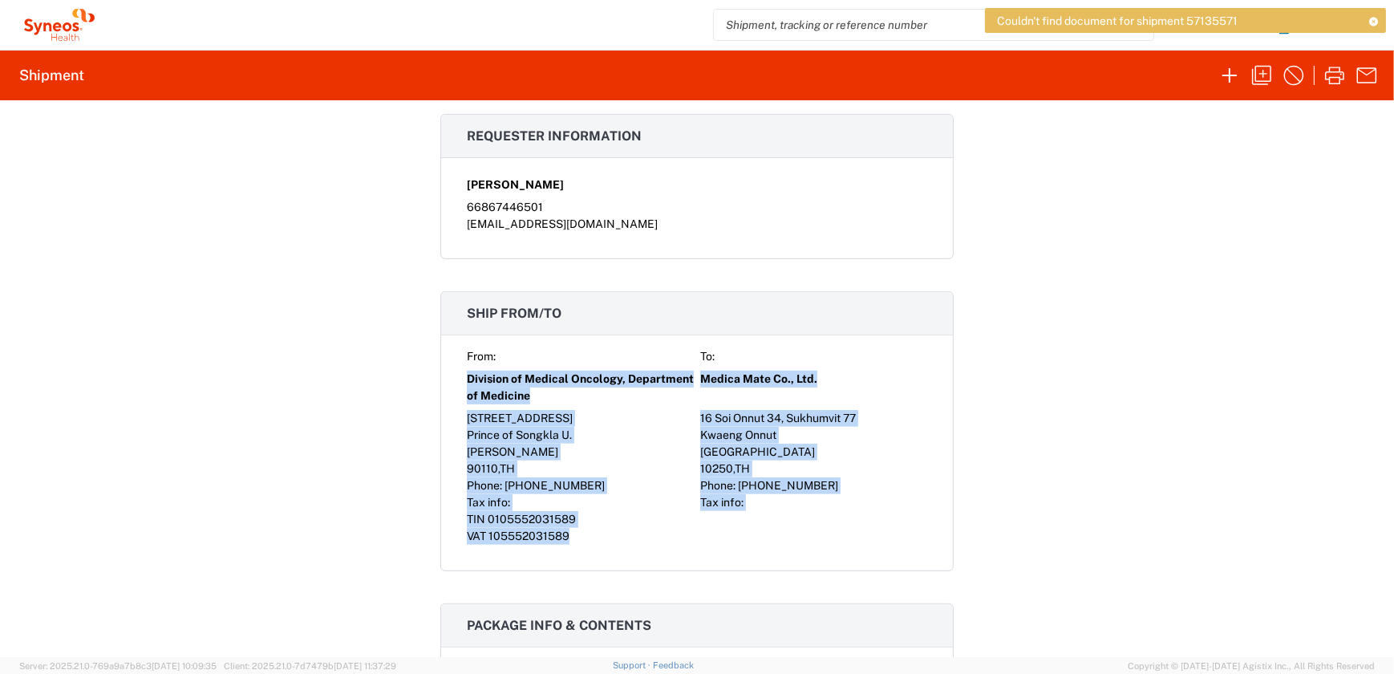
drag, startPoint x: 460, startPoint y: 378, endPoint x: 778, endPoint y: 540, distance: 356.8
click at [778, 540] on div "From: To: Division of Medical Oncology, Department of Medicine Medica Mate Co.,…" at bounding box center [697, 446] width 460 height 196
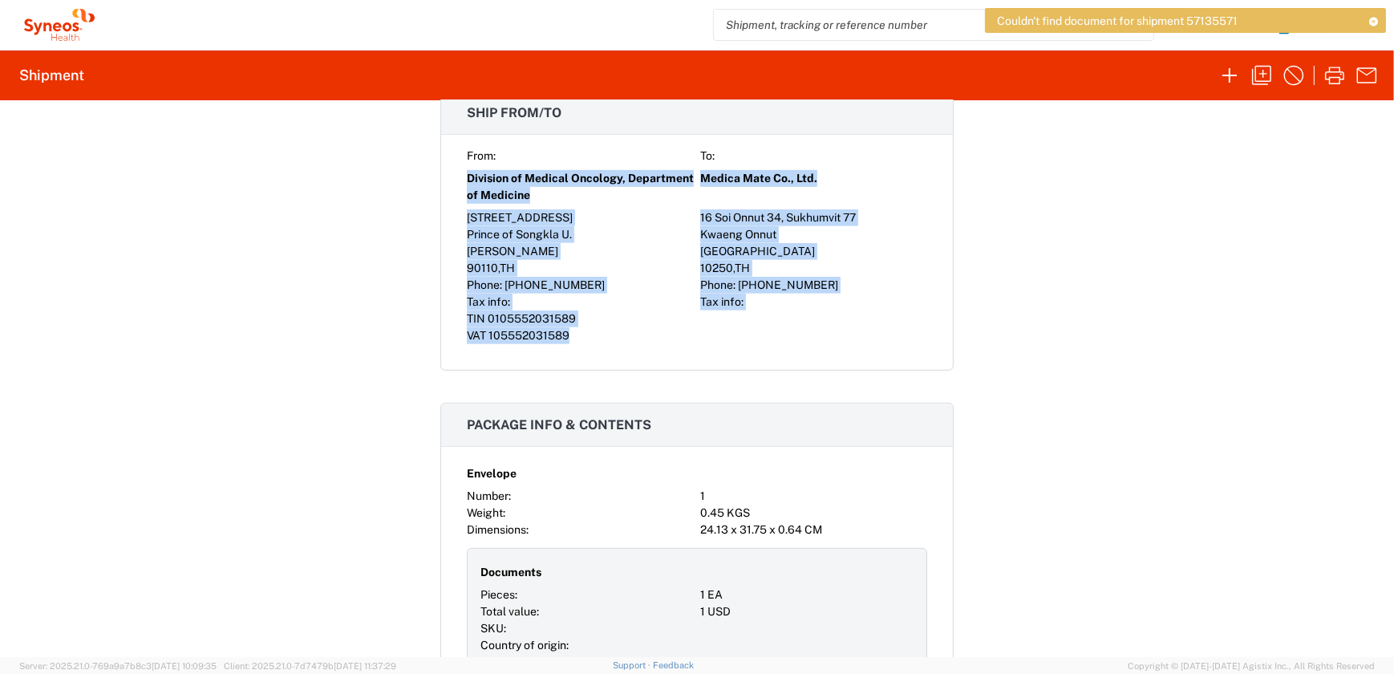
scroll to position [1093, 0]
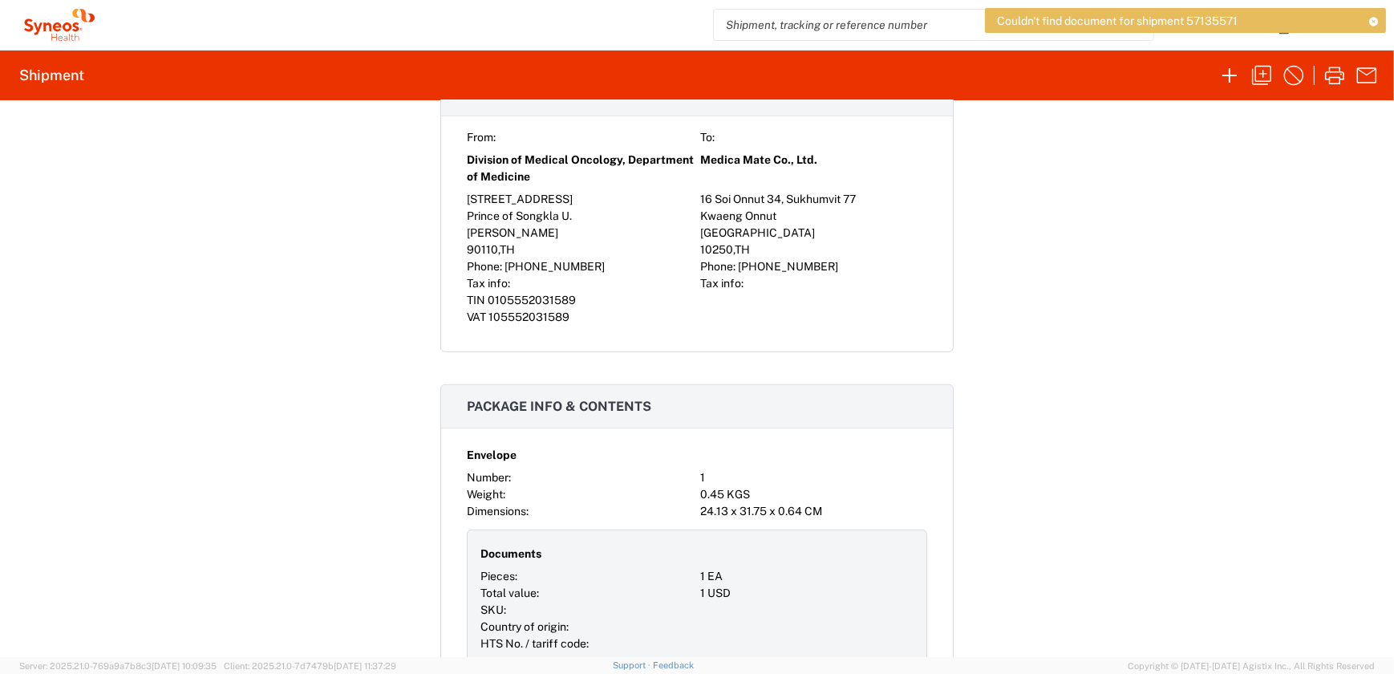
click at [1044, 487] on div "Shipment 57135582 Google Maps Documents AWB Label Laser Packing List Shipping L…" at bounding box center [697, 378] width 1394 height 556
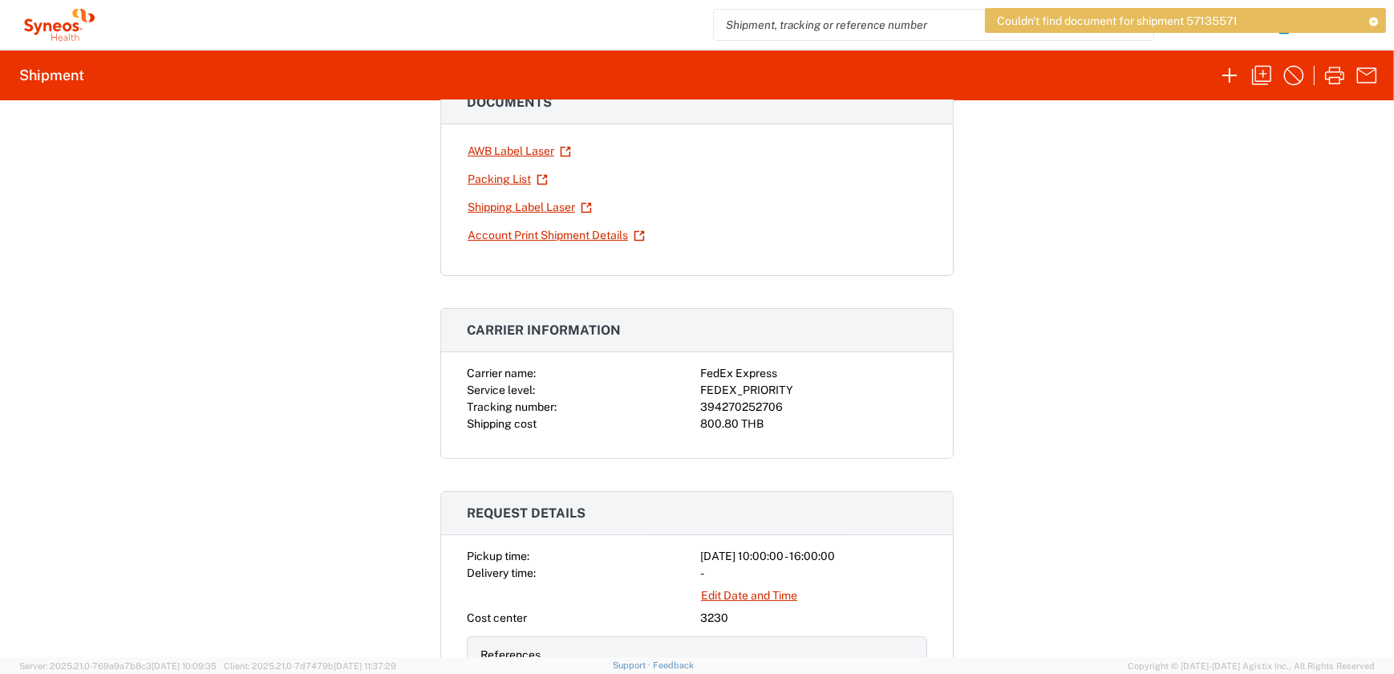
scroll to position [0, 0]
